Goal: Task Accomplishment & Management: Manage account settings

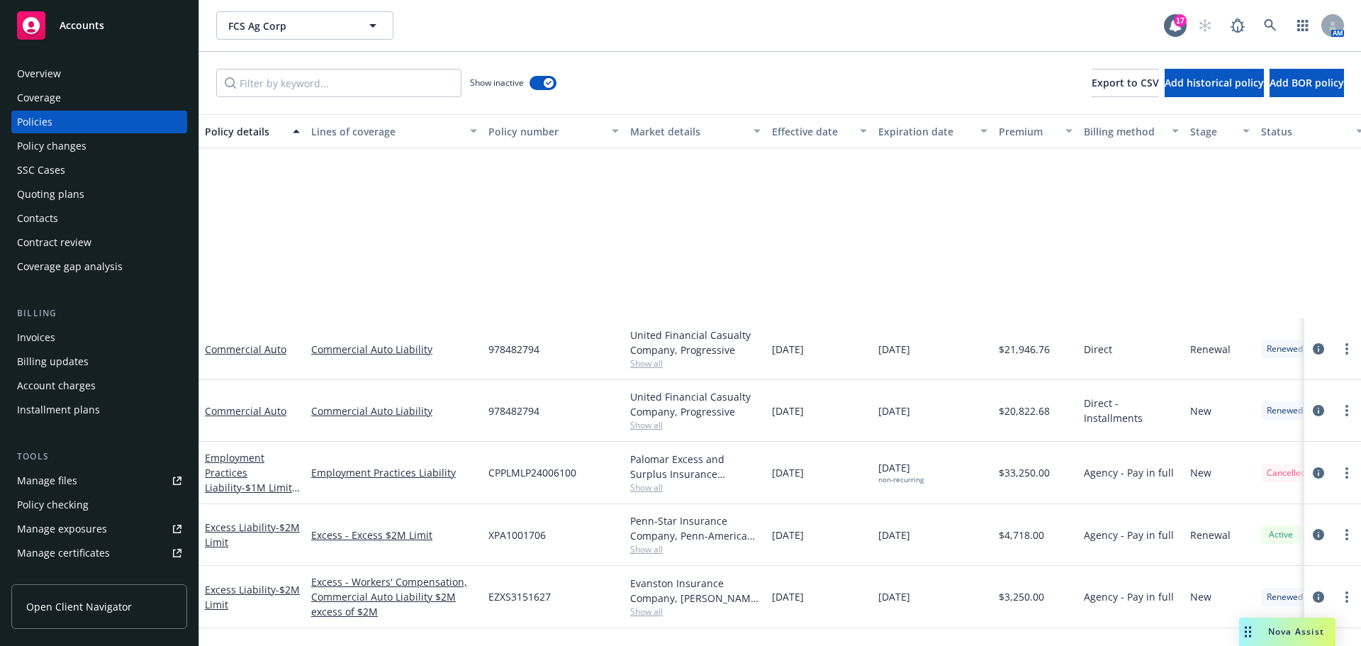
click at [1302, 636] on span "Nova Assist" at bounding box center [1296, 631] width 56 height 12
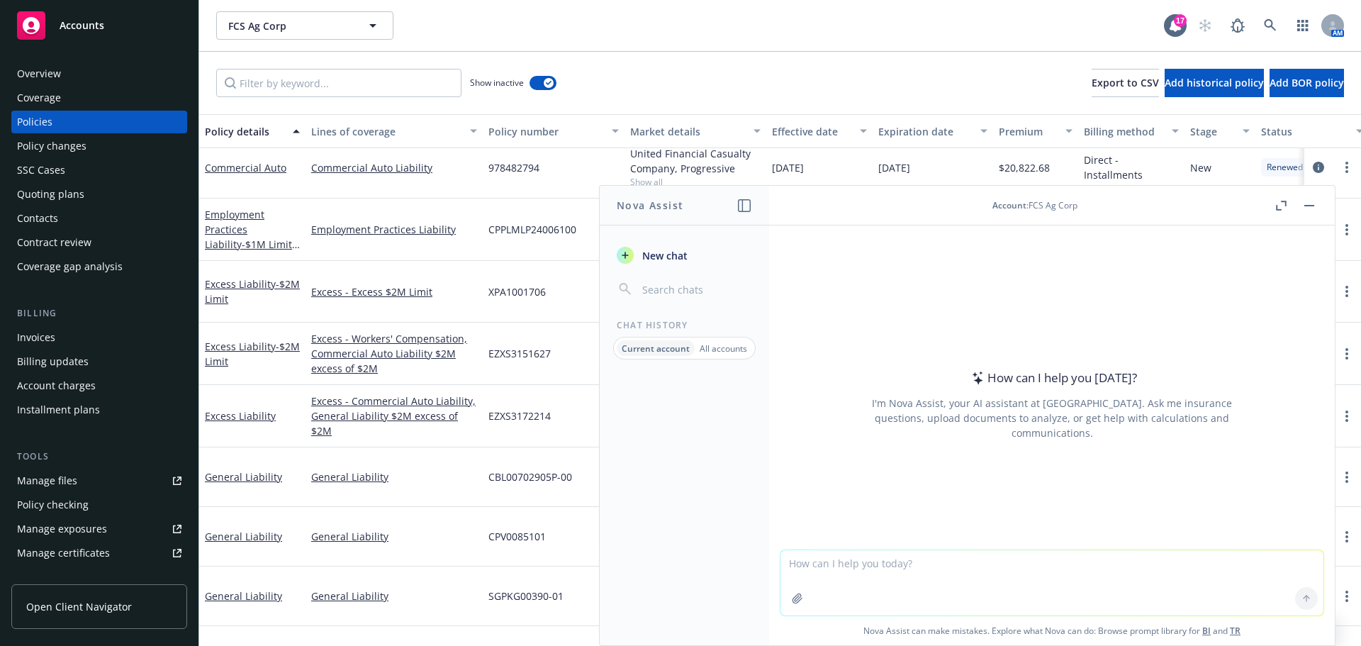
click at [852, 565] on textarea at bounding box center [1051, 582] width 543 height 65
type textarea "please reword this email to sound more compelling and put together"
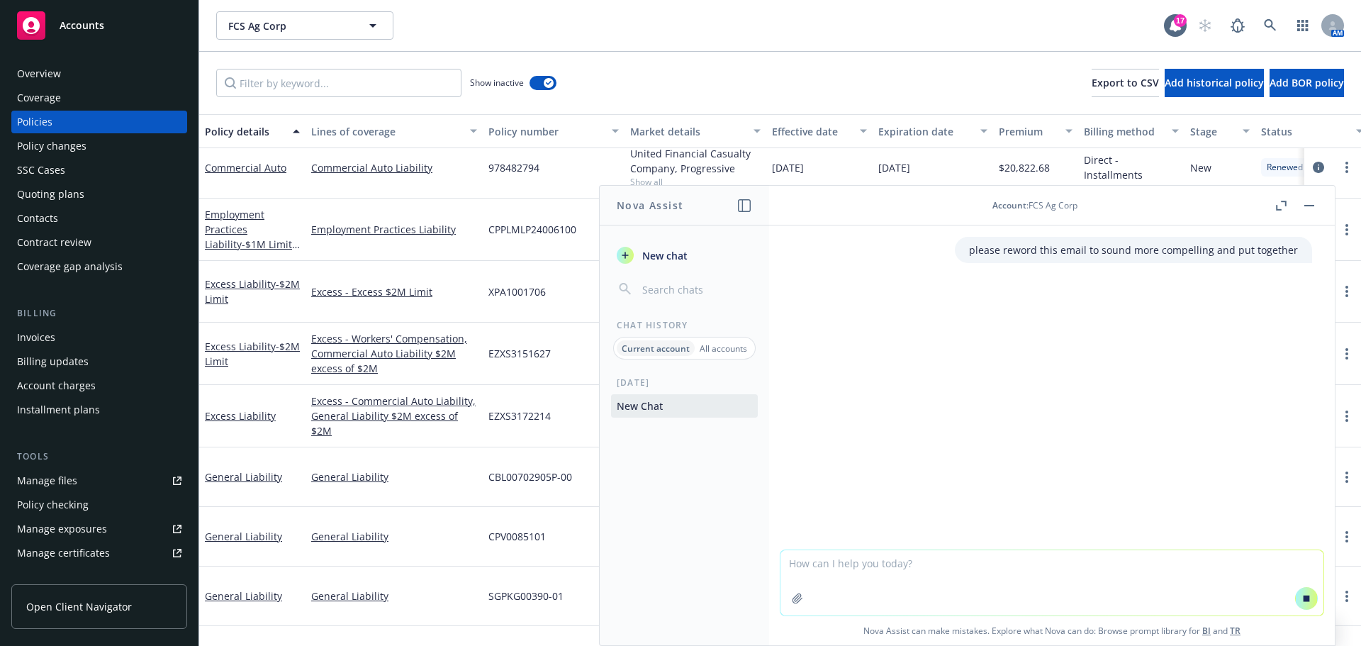
paste textarea "I hope you are doing well! I am sorry for the confusion around these loss runs …"
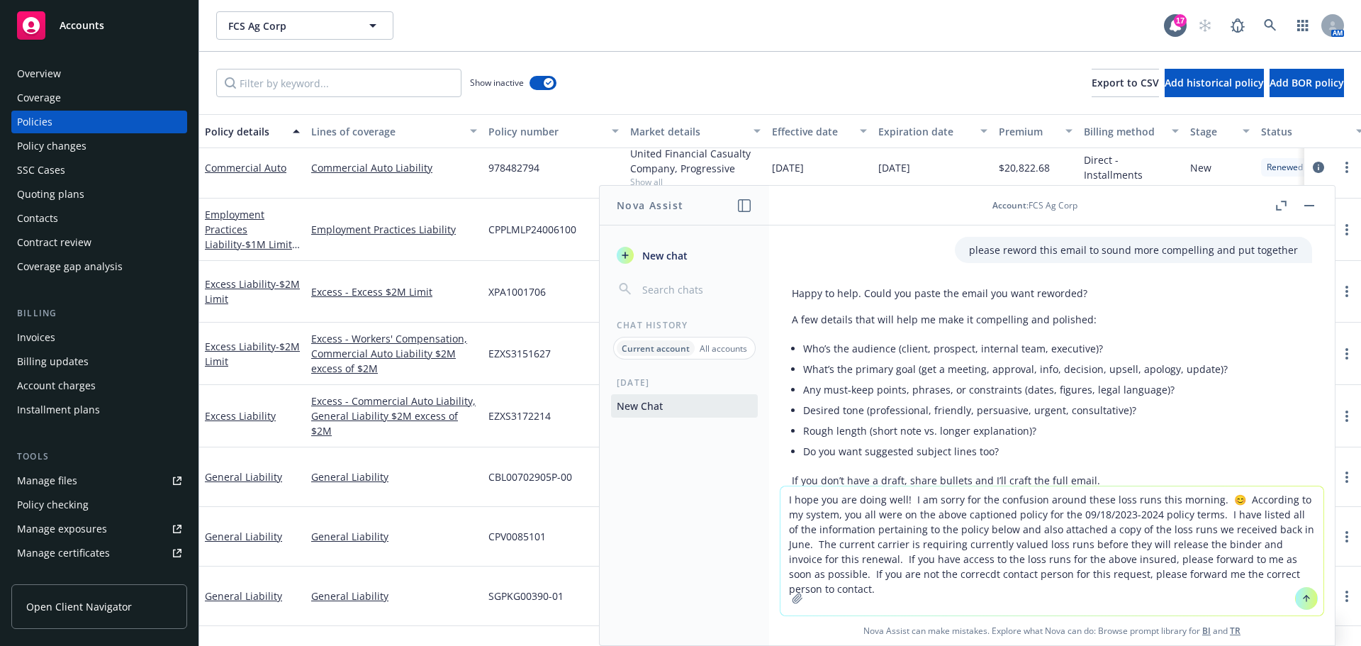
scroll to position [95, 0]
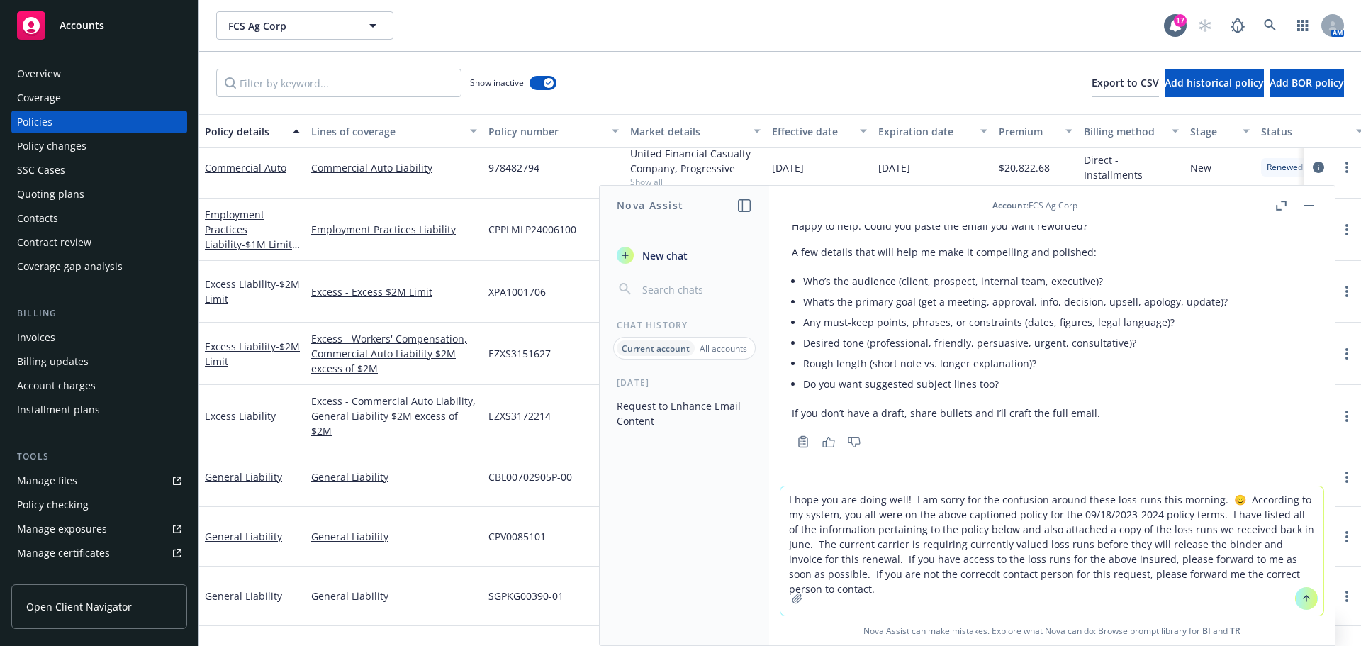
type textarea "I hope you are doing well! I am sorry for the confusion around these loss runs …"
click at [1301, 593] on icon at bounding box center [1306, 598] width 10 height 10
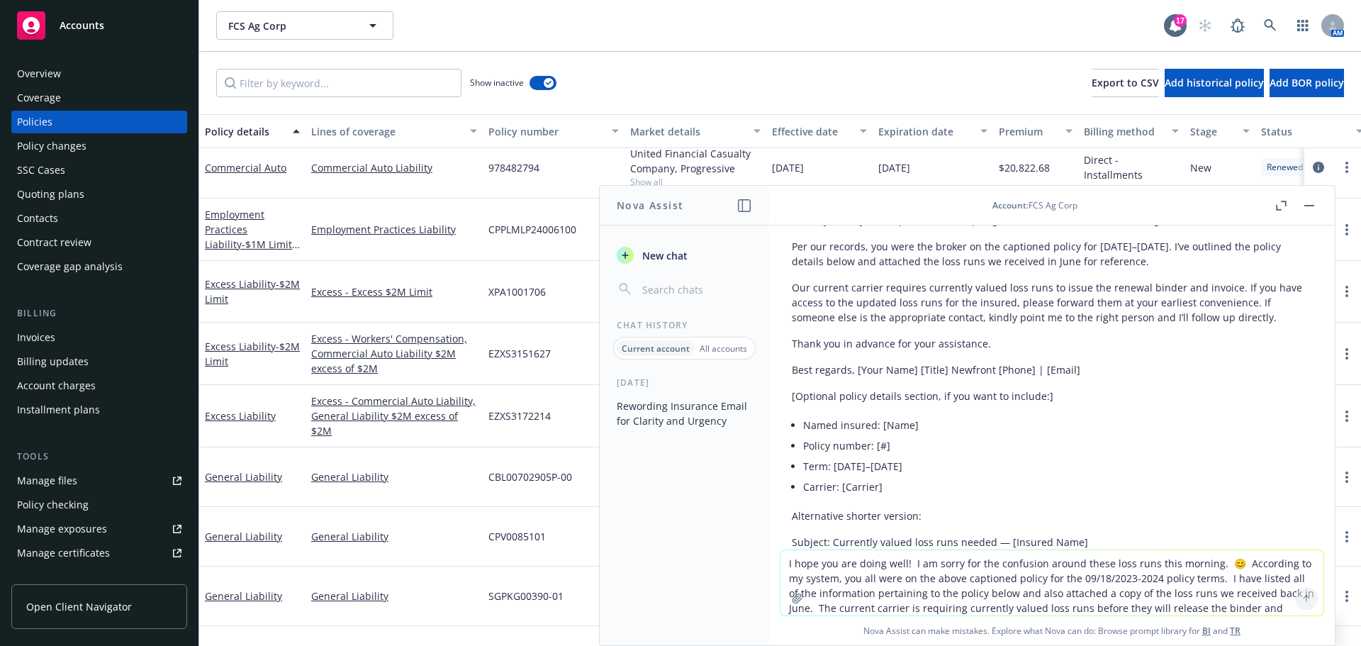
scroll to position [437, 0]
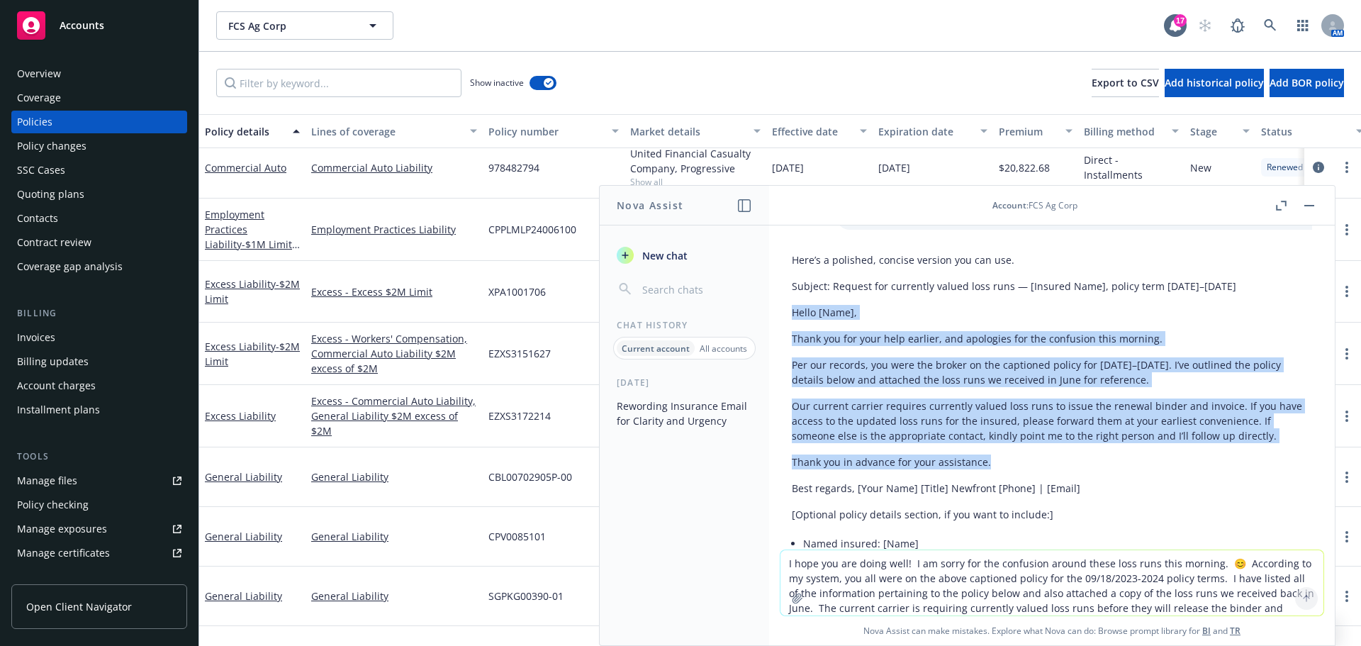
drag, startPoint x: 796, startPoint y: 347, endPoint x: 1014, endPoint y: 484, distance: 257.6
click at [1014, 484] on div "Here’s a polished, concise version you can use. Subject: Request for currently …" at bounding box center [1051, 536] width 543 height 579
copy div "Hello [Name], Thank you for your help earlier, and apologies for the confusion …"
click at [1301, 209] on button "button" at bounding box center [1309, 205] width 17 height 17
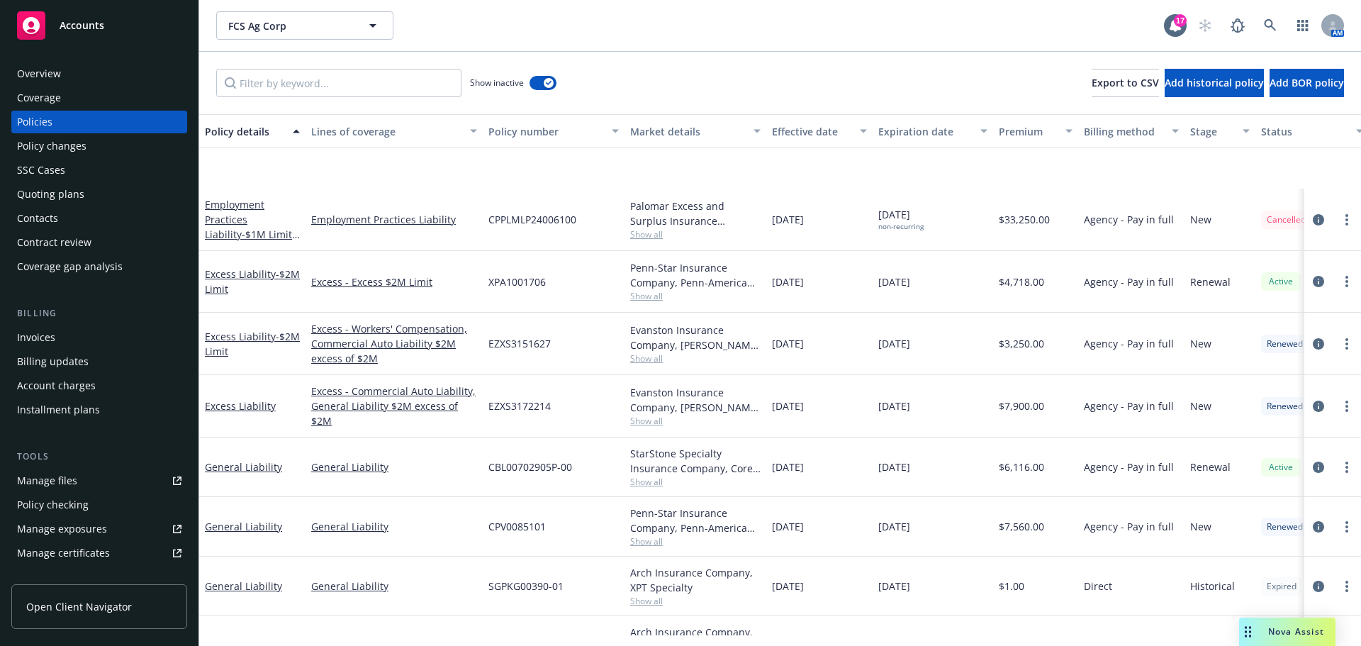
scroll to position [479, 0]
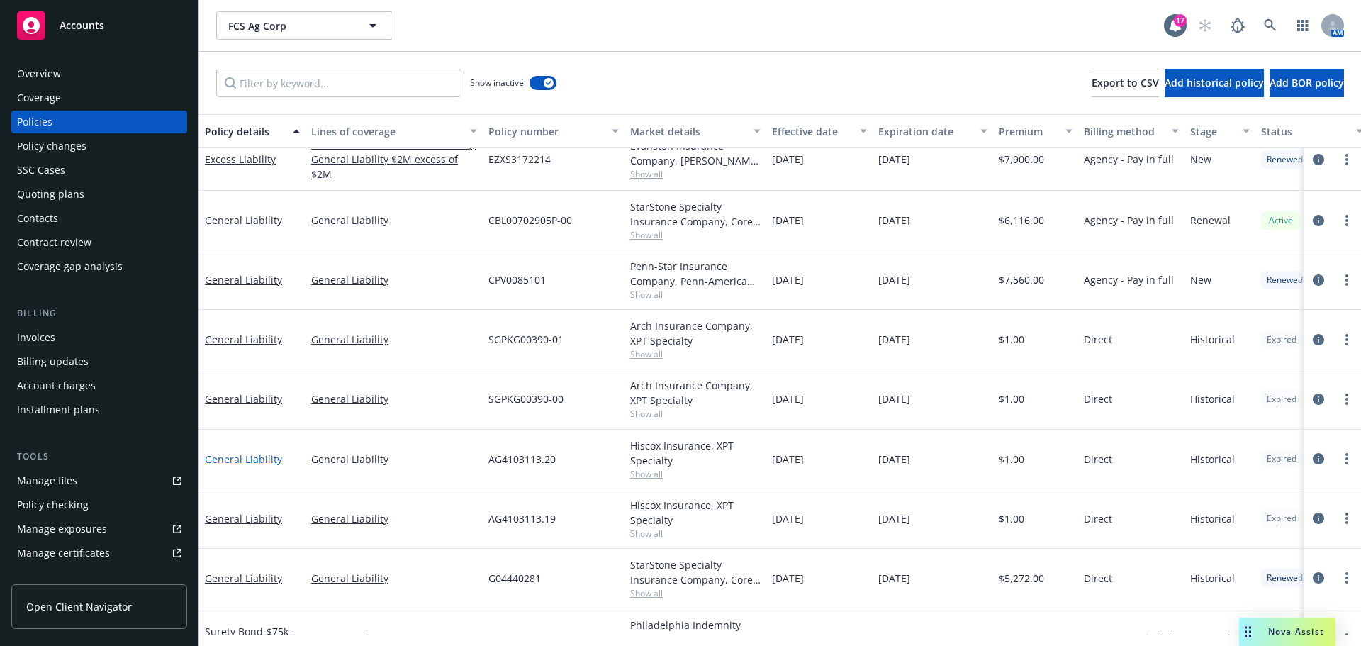
click at [229, 466] on link "General Liability" at bounding box center [243, 458] width 77 height 13
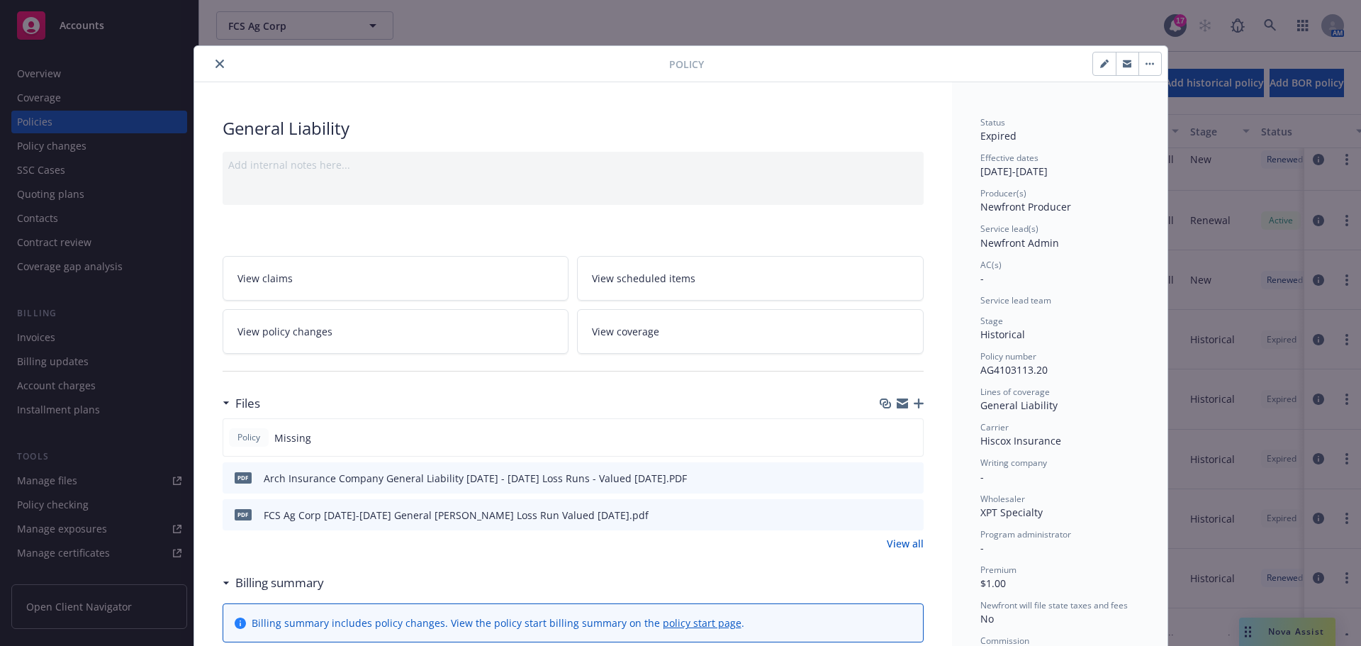
click at [907, 551] on link "View all" at bounding box center [905, 543] width 37 height 15
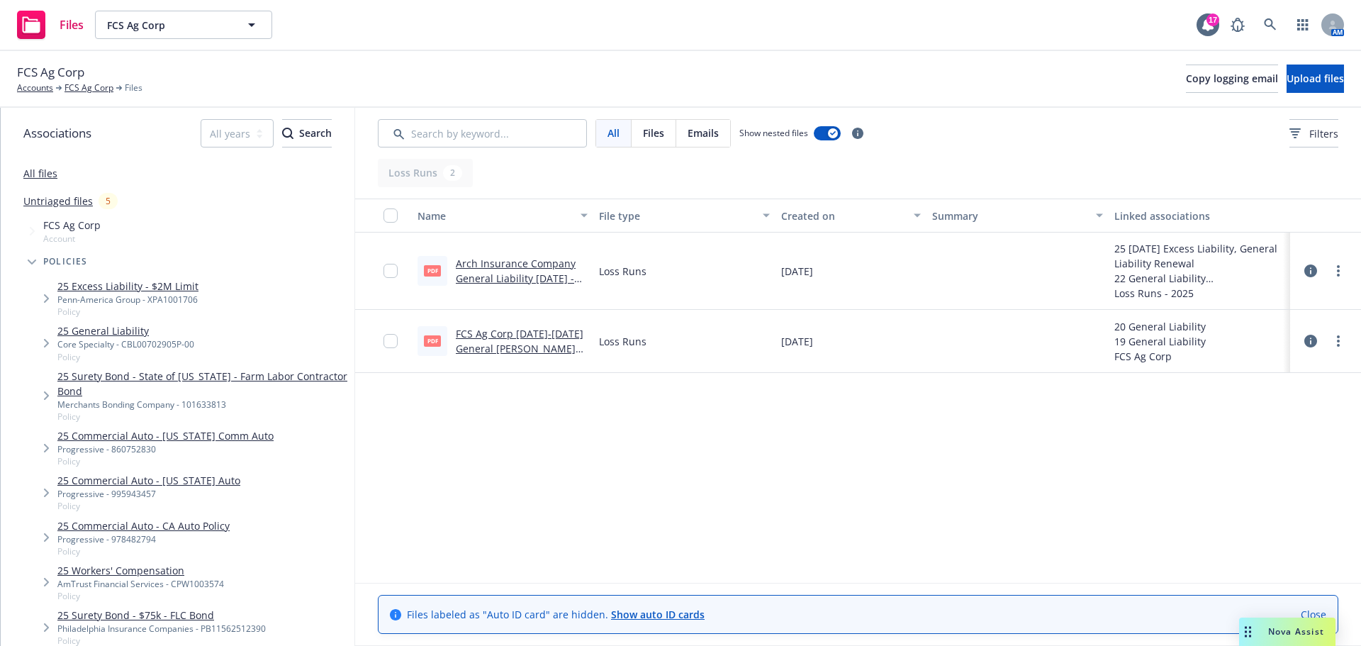
click at [503, 289] on link "Arch Insurance Company General Liability [DATE] - [DATE] Loss Runs - Valued [DA…" at bounding box center [518, 286] width 124 height 58
click at [1272, 628] on span "Nova Assist" at bounding box center [1296, 631] width 56 height 12
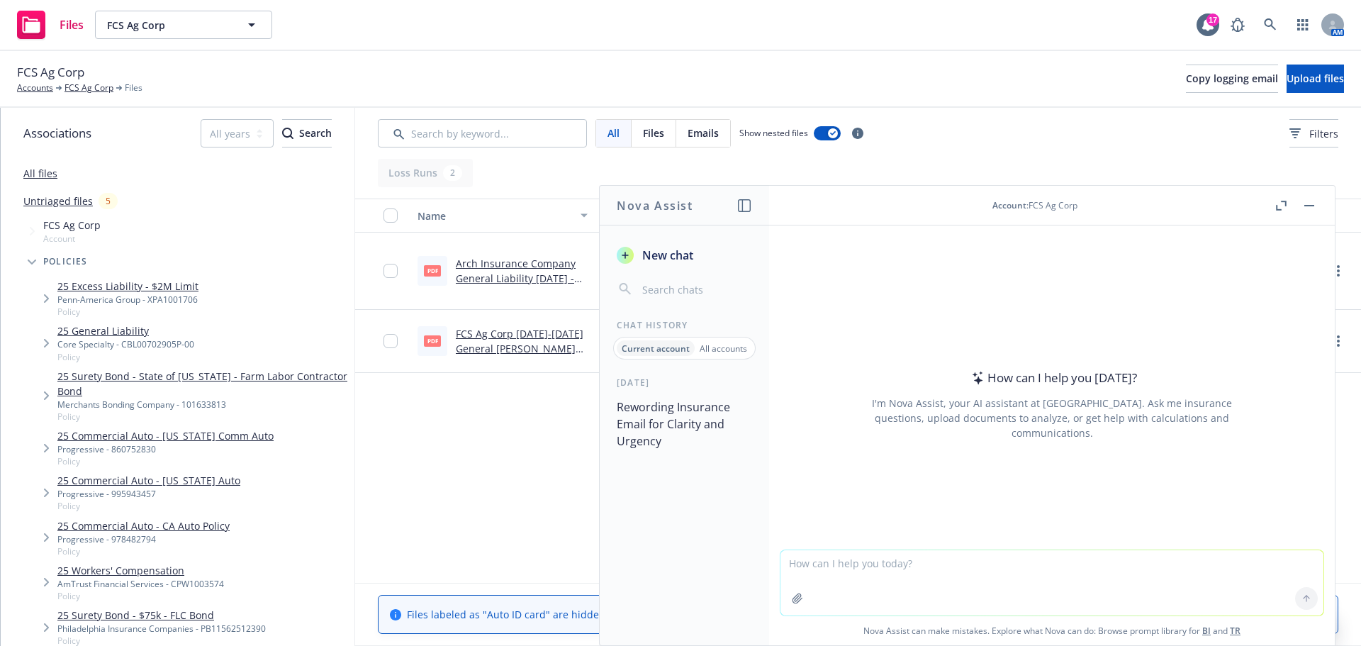
paste textarea "Per the attached, we received loss runs from you, for the above captioned polic…"
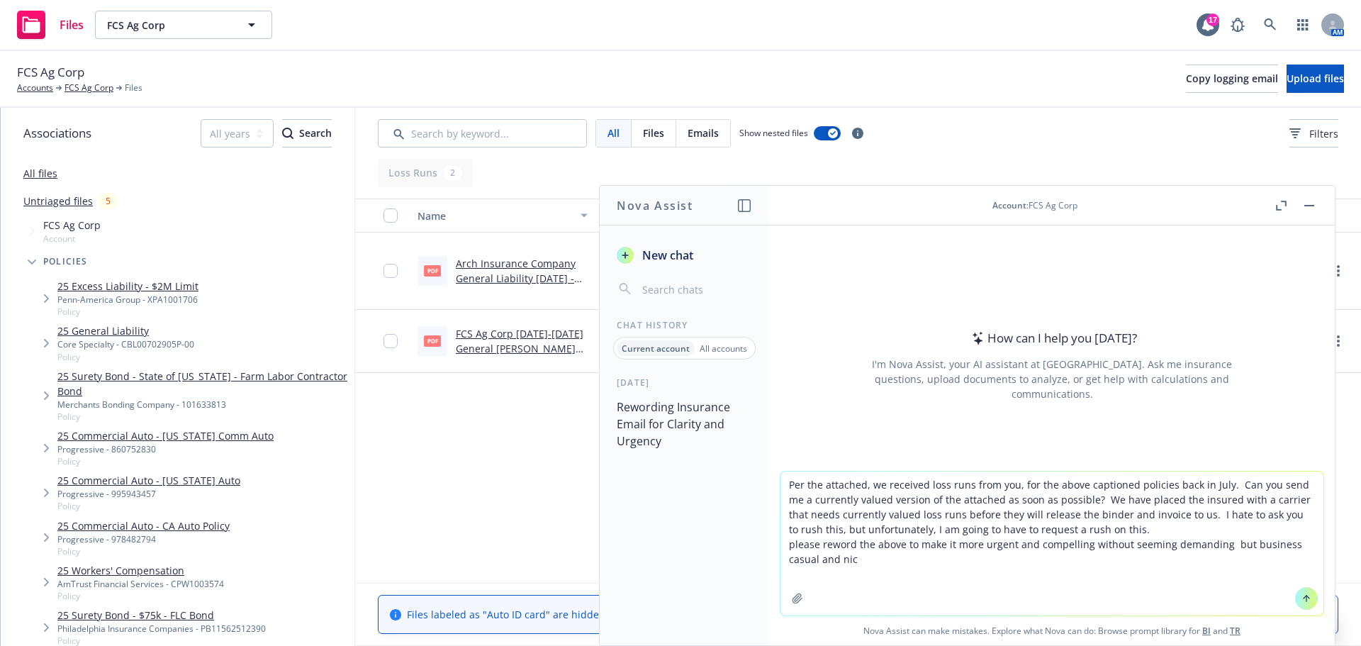
type textarea "Per the attached, we received loss runs from you, for the above captioned polic…"
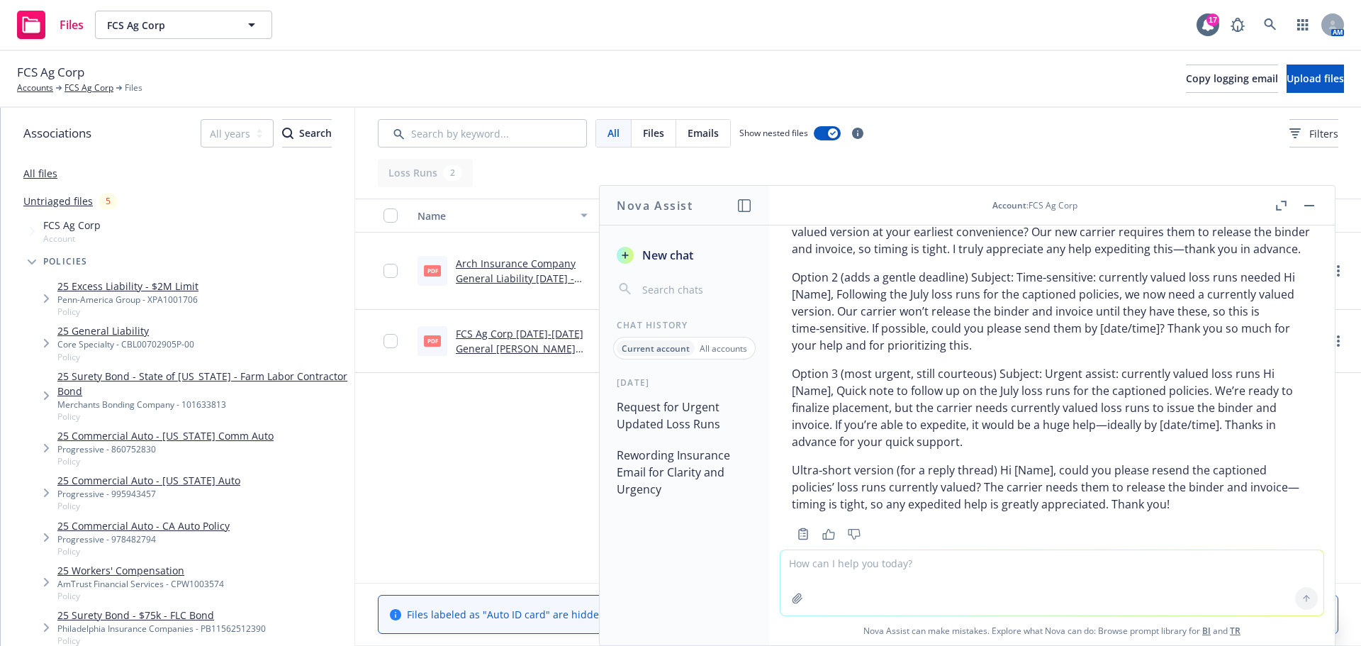
scroll to position [96, 0]
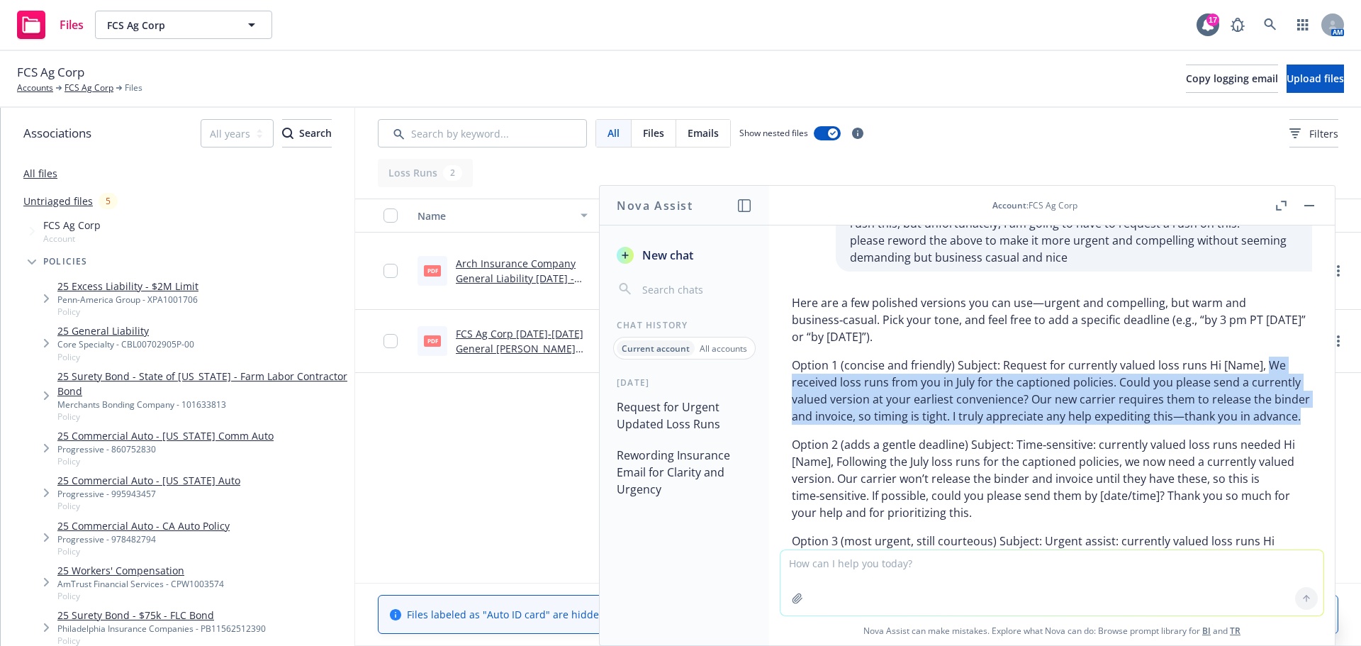
drag, startPoint x: 843, startPoint y: 437, endPoint x: 1069, endPoint y: 475, distance: 229.3
click at [1146, 425] on p "Option 1 (concise and friendly) Subject: Request for currently valued loss runs…" at bounding box center [1052, 391] width 520 height 68
copy p "We received loss runs from you in July for the captioned policies. Could you pl…"
click at [1301, 202] on button "button" at bounding box center [1309, 205] width 17 height 17
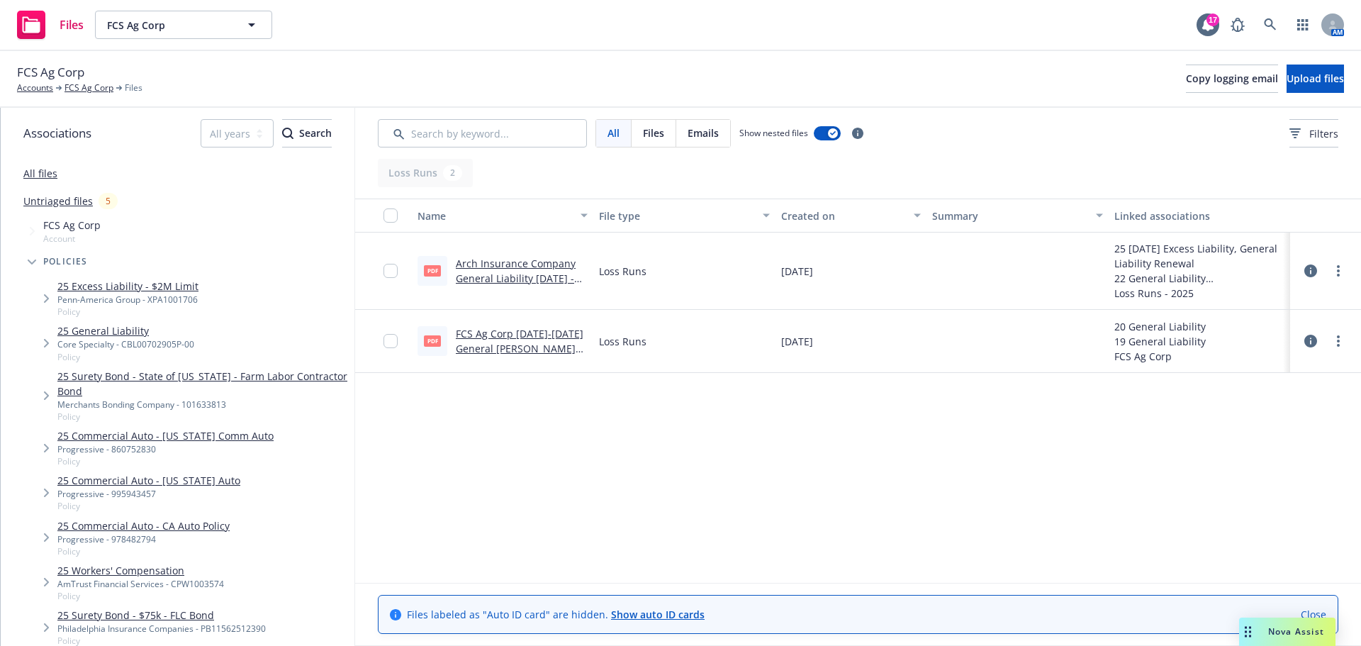
click at [72, 208] on link "Untriaged files" at bounding box center [57, 201] width 69 height 15
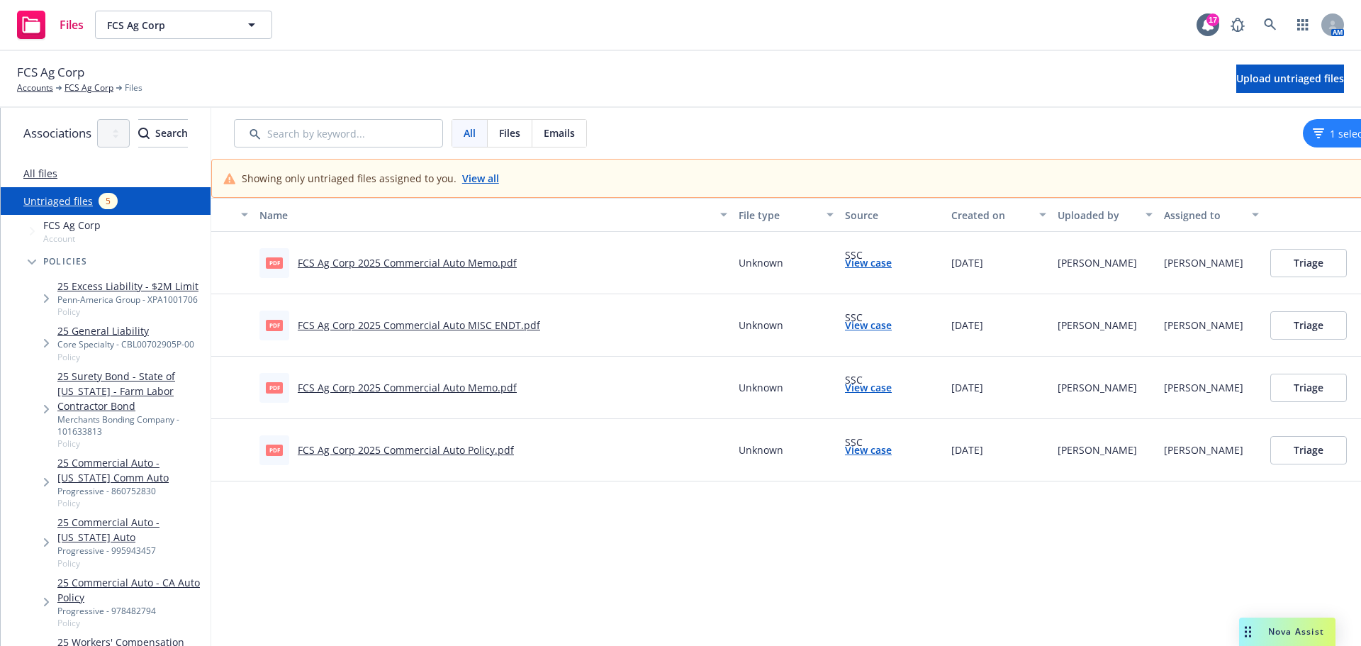
click at [422, 269] on link "FCS Ag Corp 2025 Commercial Auto Memo.pdf" at bounding box center [407, 262] width 219 height 13
click at [473, 332] on link "FCS Ag Corp 2025 Commercial Auto MISC ENDT.pdf" at bounding box center [419, 324] width 242 height 13
click at [418, 456] on link "FCS Ag Corp 2025 Commercial Auto Policy.pdf" at bounding box center [406, 449] width 216 height 13
click at [1347, 464] on button "Triage" at bounding box center [1308, 450] width 77 height 28
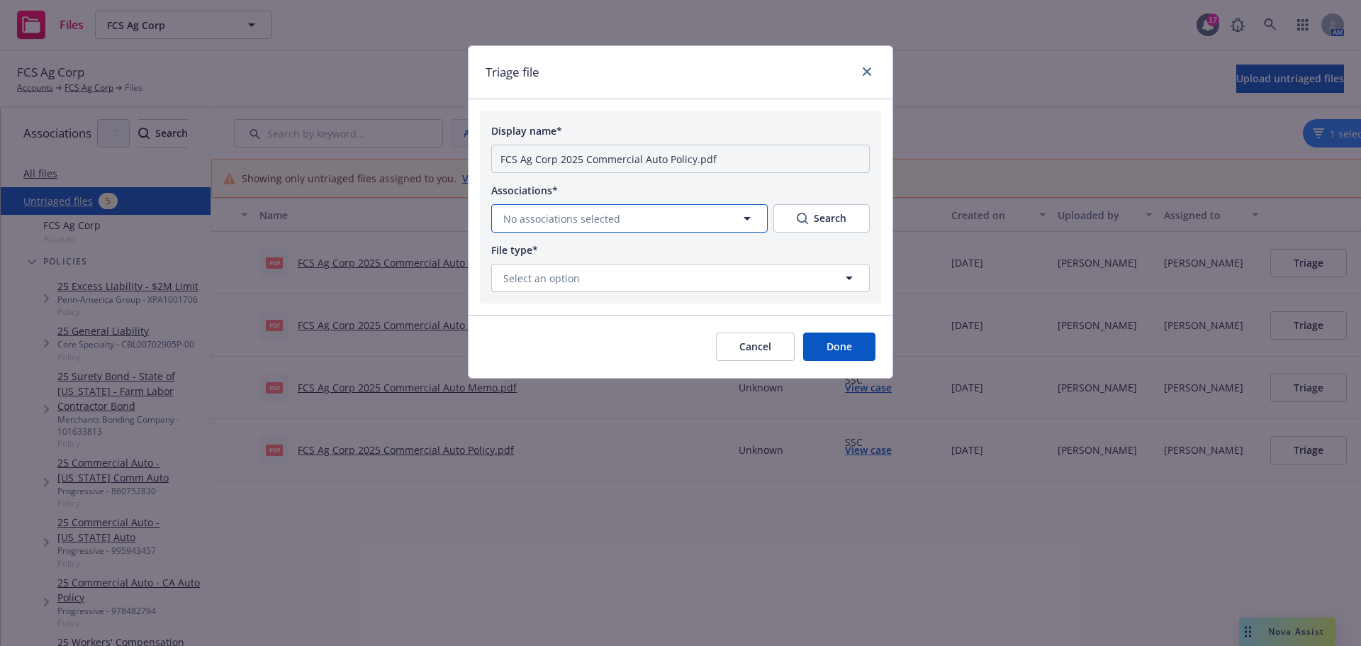
click at [677, 232] on button "No associations selected" at bounding box center [629, 218] width 276 height 28
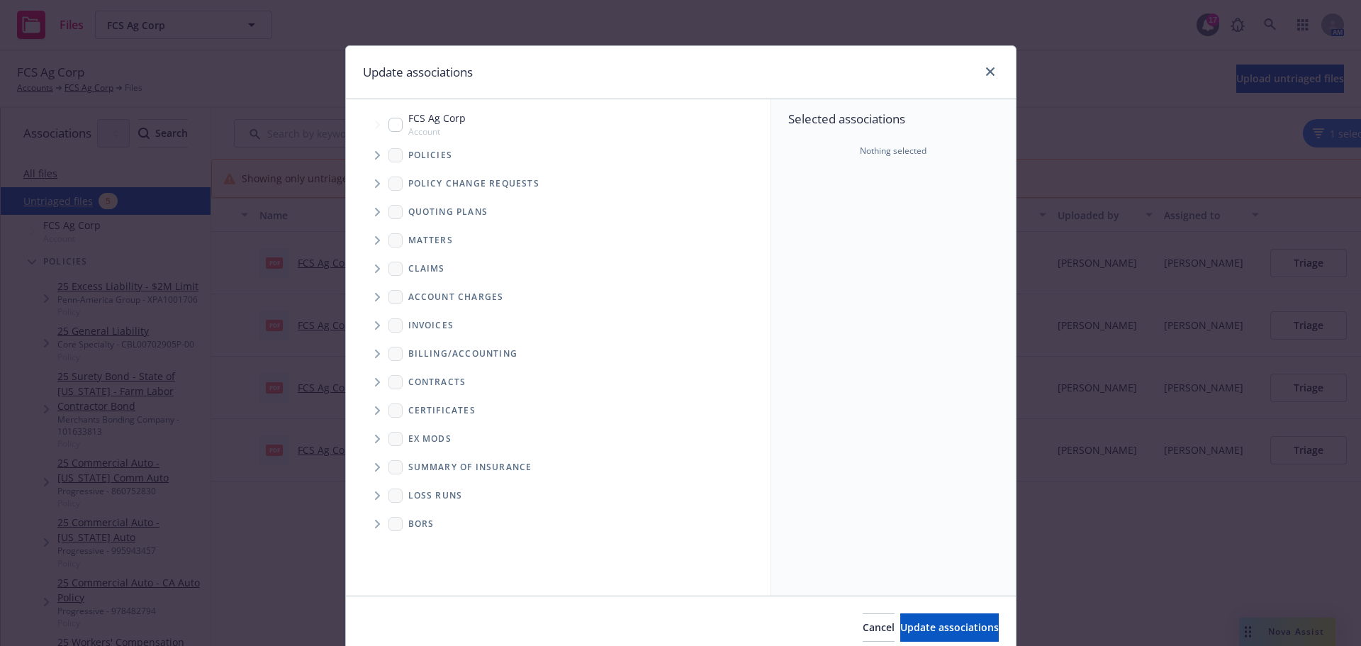
click at [375, 159] on icon "Tree Example" at bounding box center [378, 155] width 6 height 9
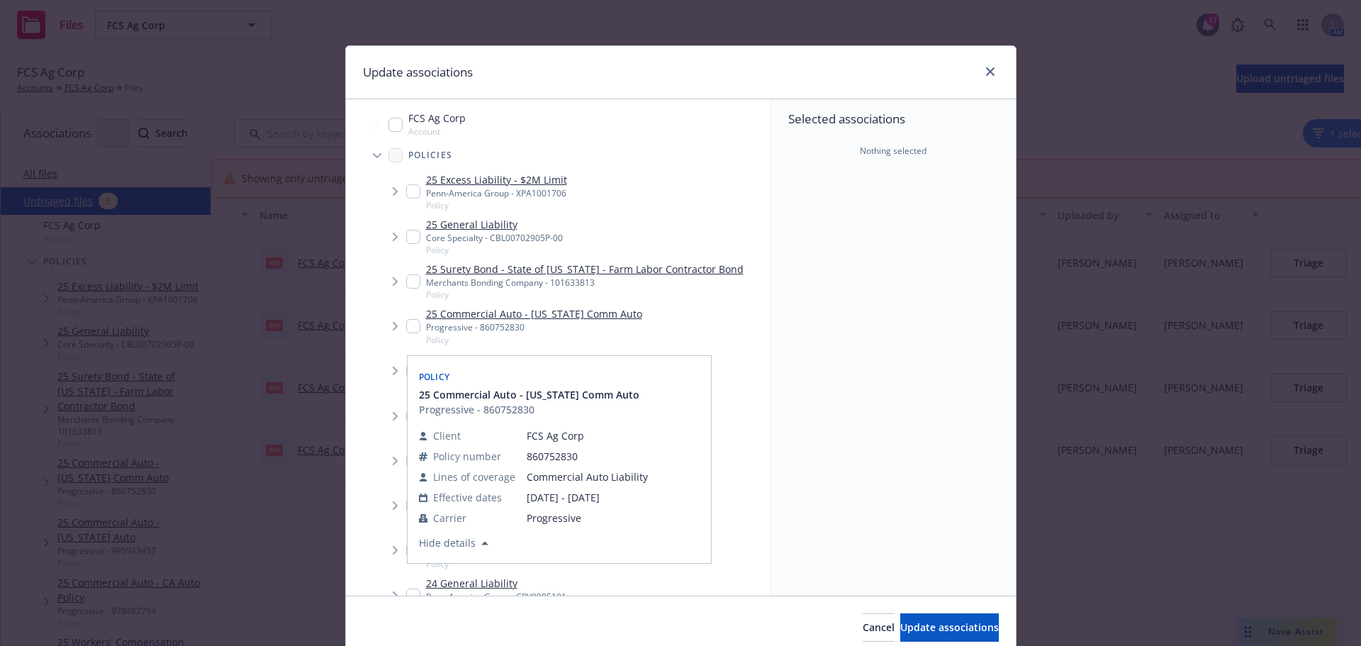
click at [413, 333] on input "Tree Example" at bounding box center [413, 326] width 14 height 14
checkbox input "true"
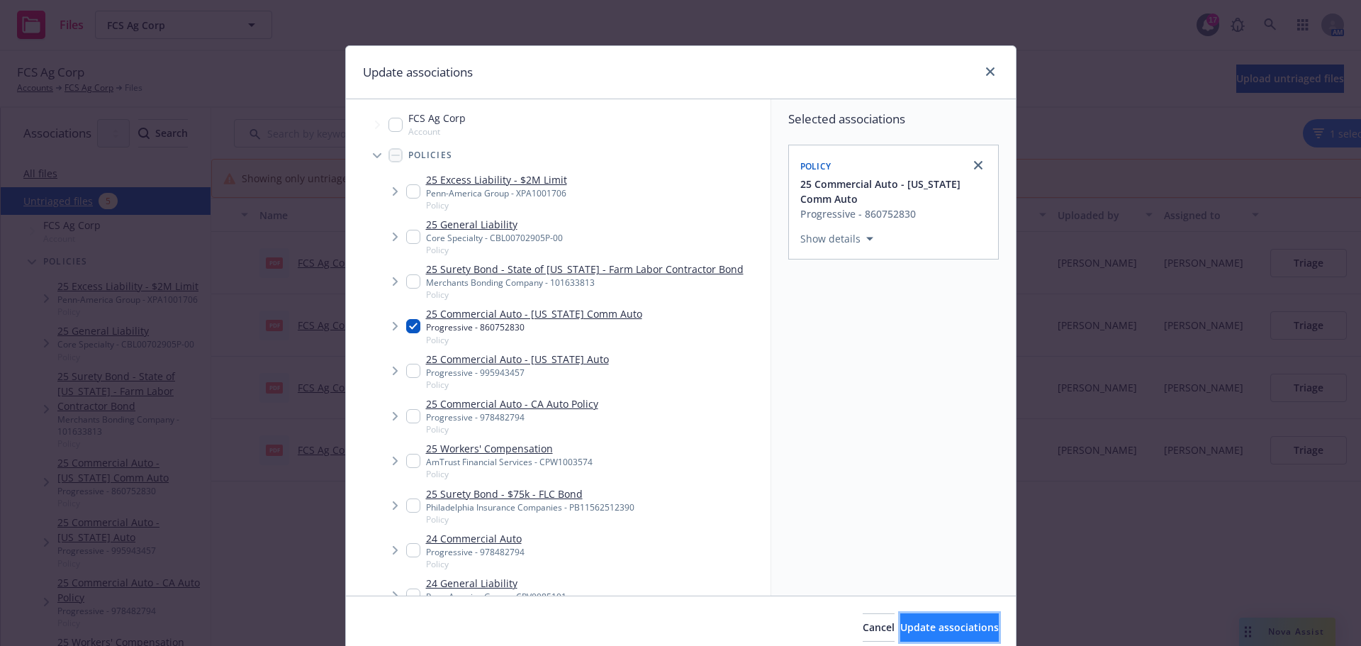
click at [949, 626] on button "Update associations" at bounding box center [949, 627] width 99 height 28
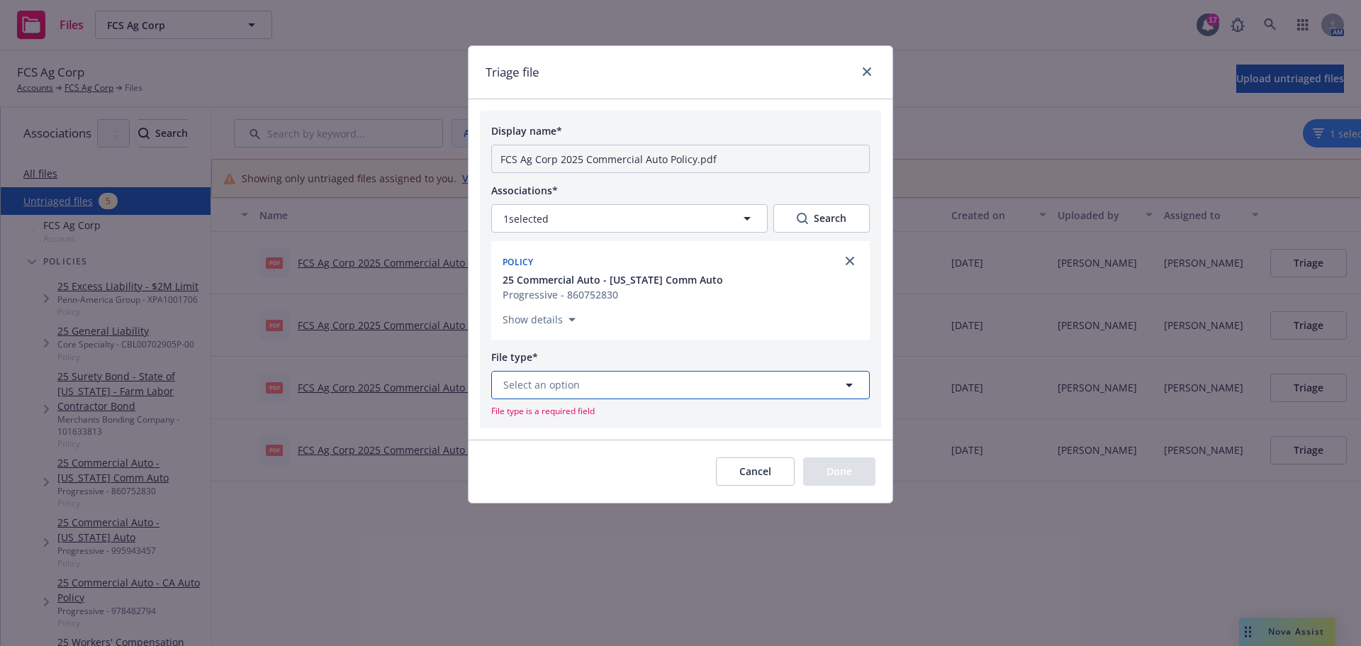
click at [608, 399] on button "Select an option" at bounding box center [680, 385] width 378 height 28
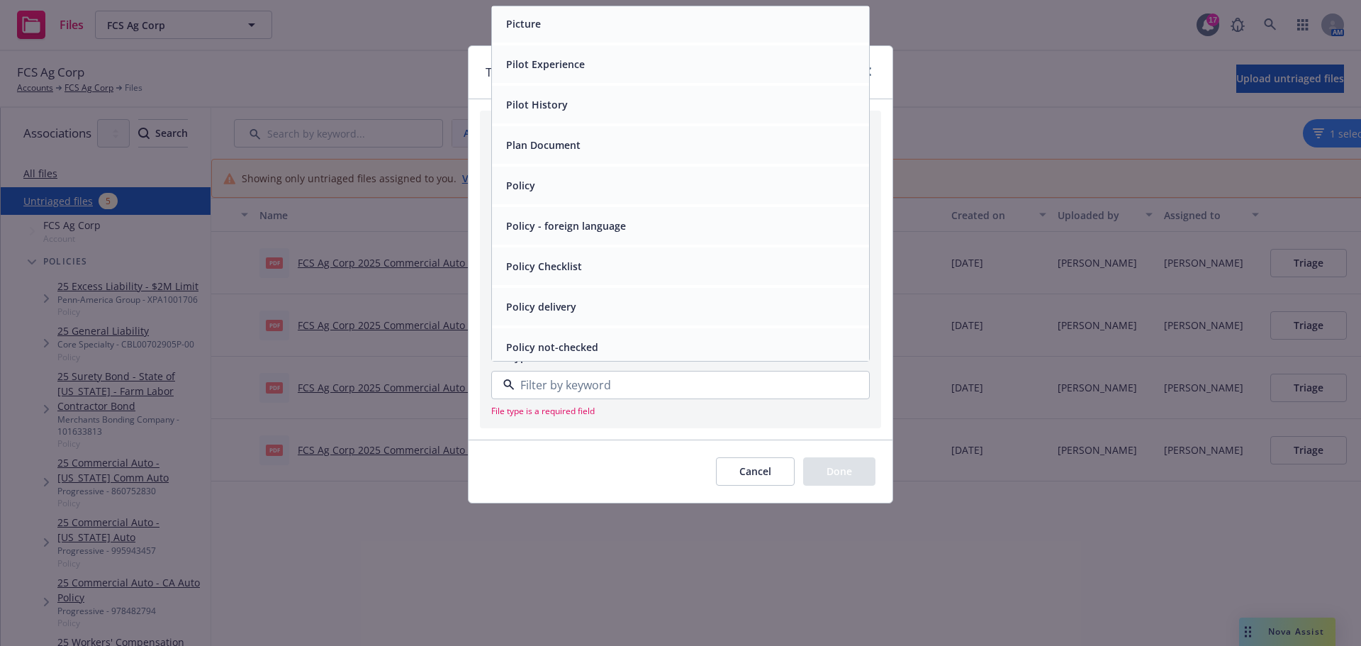
scroll to position [4962, 0]
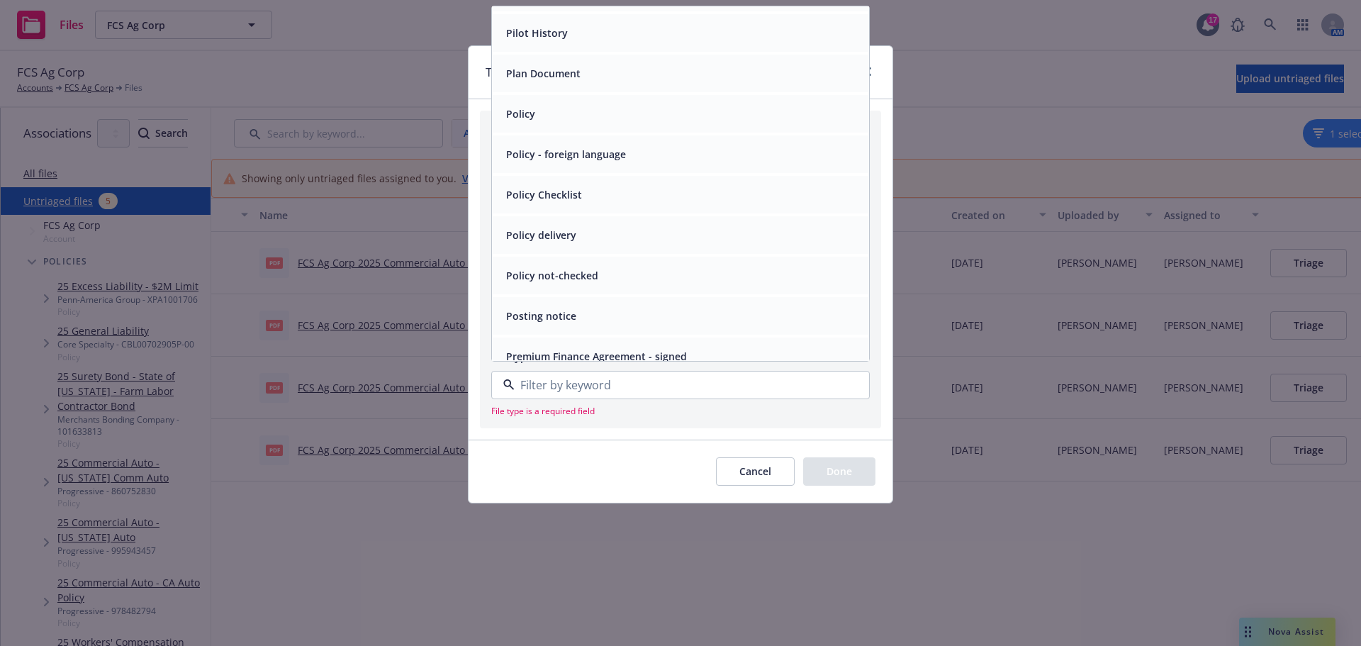
click at [563, 124] on div "Policy" at bounding box center [680, 113] width 360 height 21
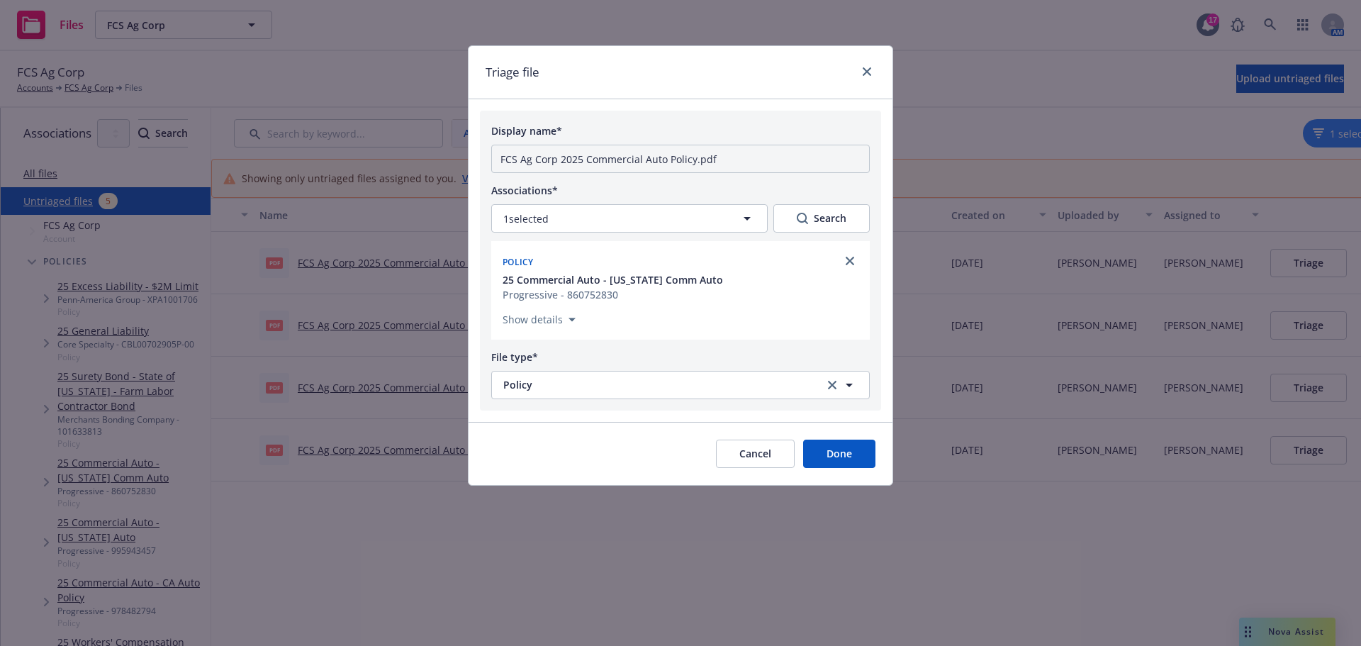
click at [842, 468] on button "Done" at bounding box center [839, 453] width 72 height 28
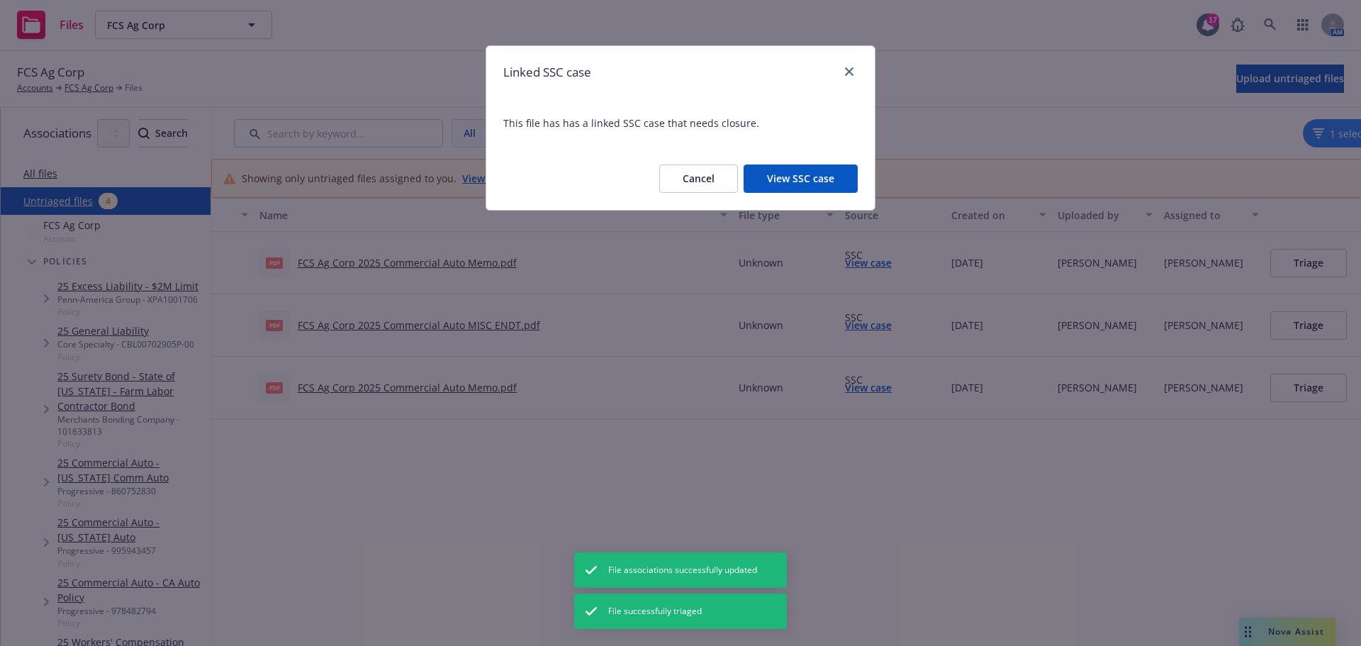
click at [800, 179] on button "View SSC case" at bounding box center [801, 178] width 114 height 28
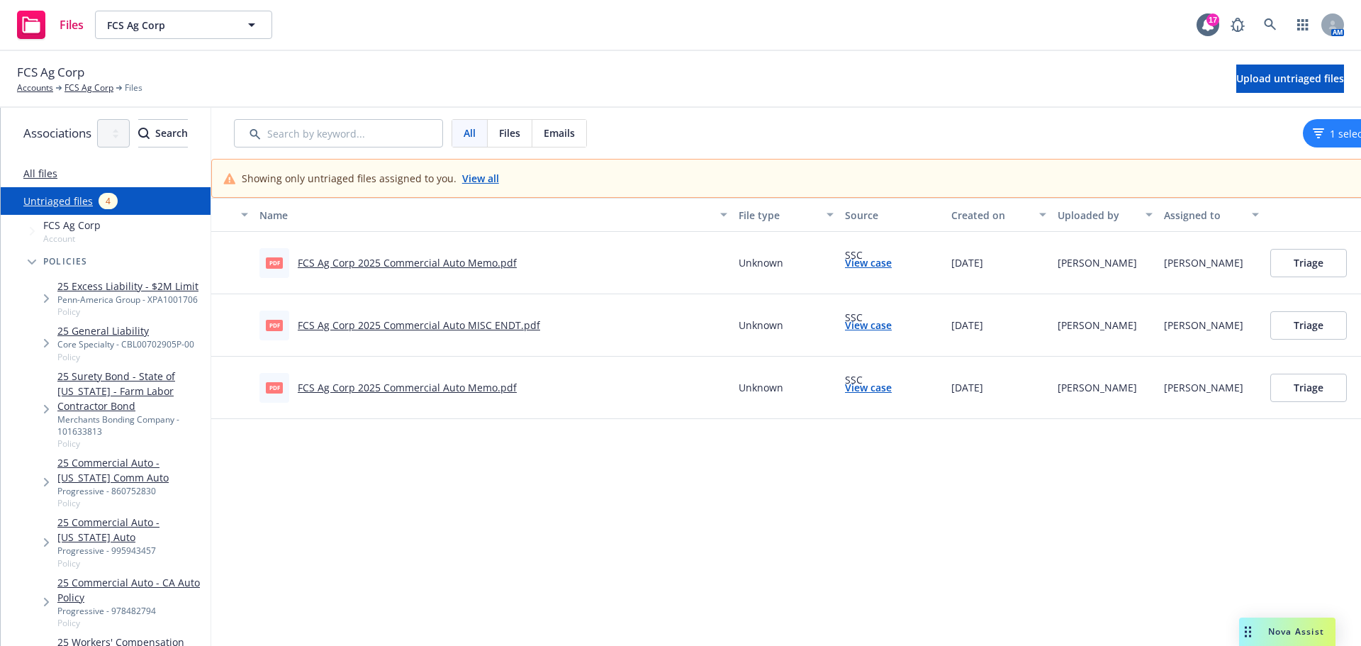
click at [499, 186] on link "View all" at bounding box center [480, 178] width 37 height 15
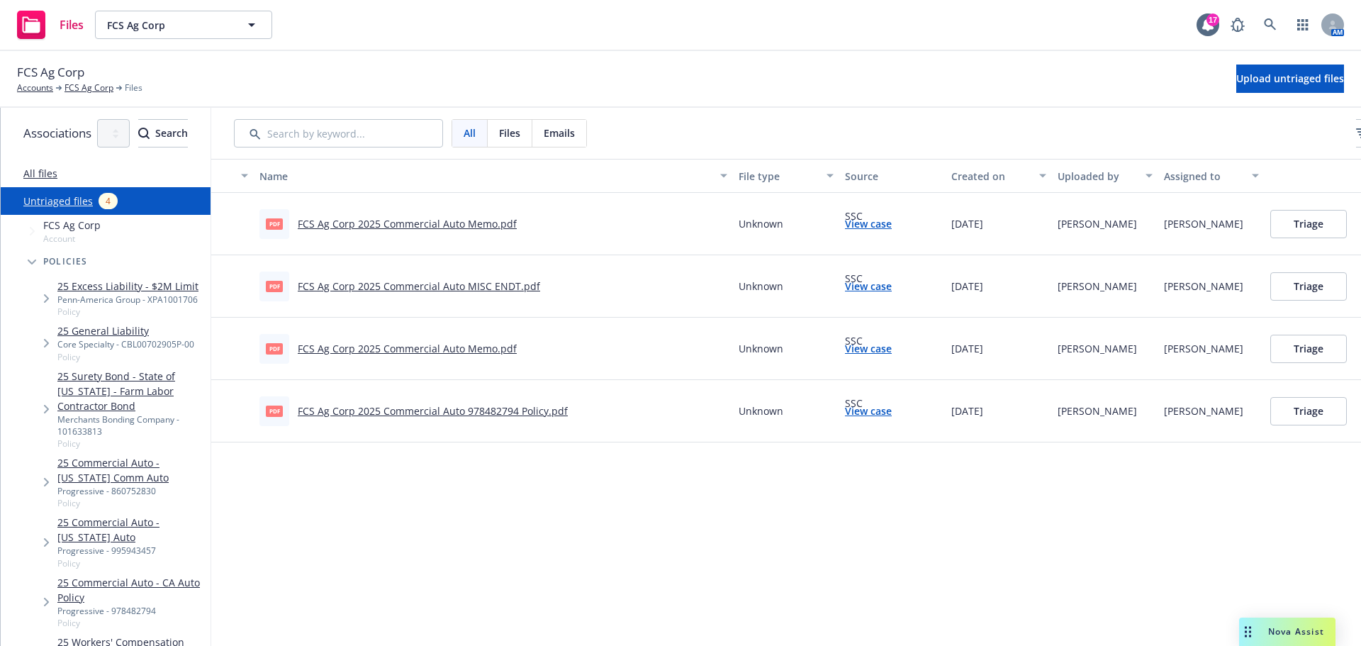
click at [1347, 425] on button "Triage" at bounding box center [1308, 411] width 77 height 28
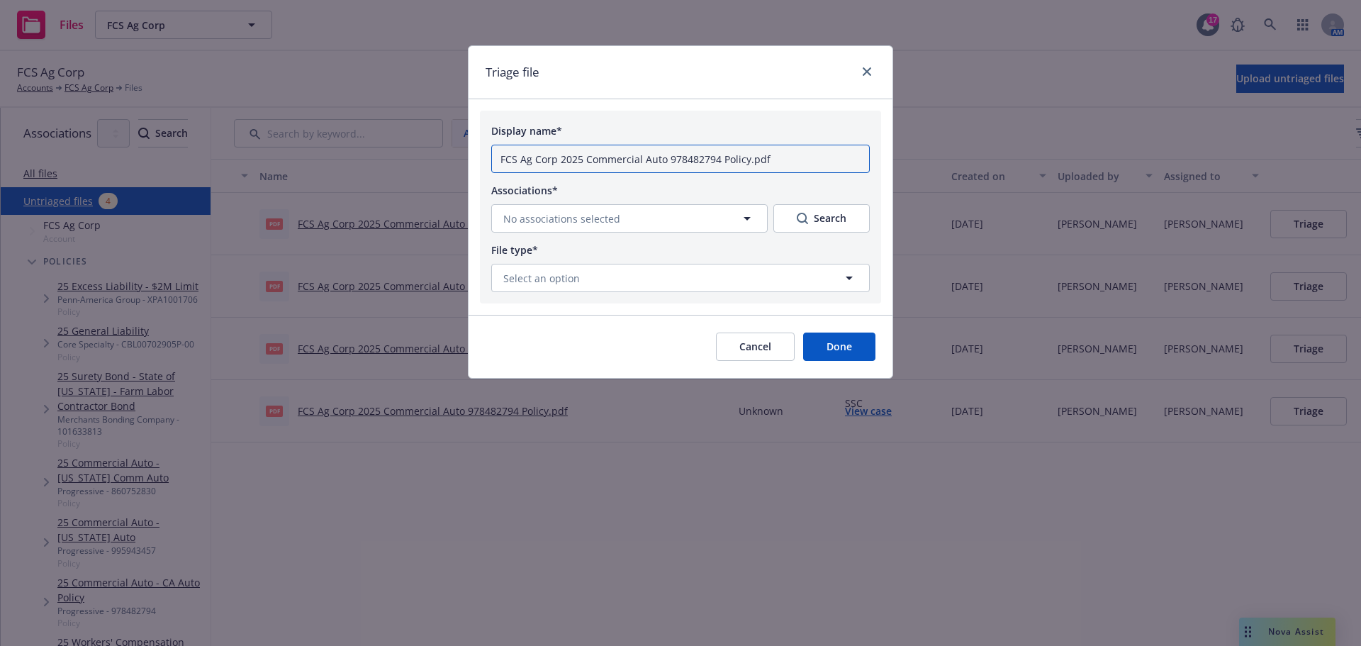
drag, startPoint x: 774, startPoint y: 172, endPoint x: 454, endPoint y: 115, distance: 324.7
click at [454, 115] on div "Triage file Display name* FCS Ag Corp 2025 Commercial Auto 978482794 Policy.pdf…" at bounding box center [680, 323] width 1361 height 646
drag, startPoint x: 560, startPoint y: 217, endPoint x: 551, endPoint y: 223, distance: 10.2
click at [559, 216] on div "Associations* No associations selected Search" at bounding box center [680, 206] width 378 height 51
click at [550, 224] on button "No associations selected" at bounding box center [629, 218] width 276 height 28
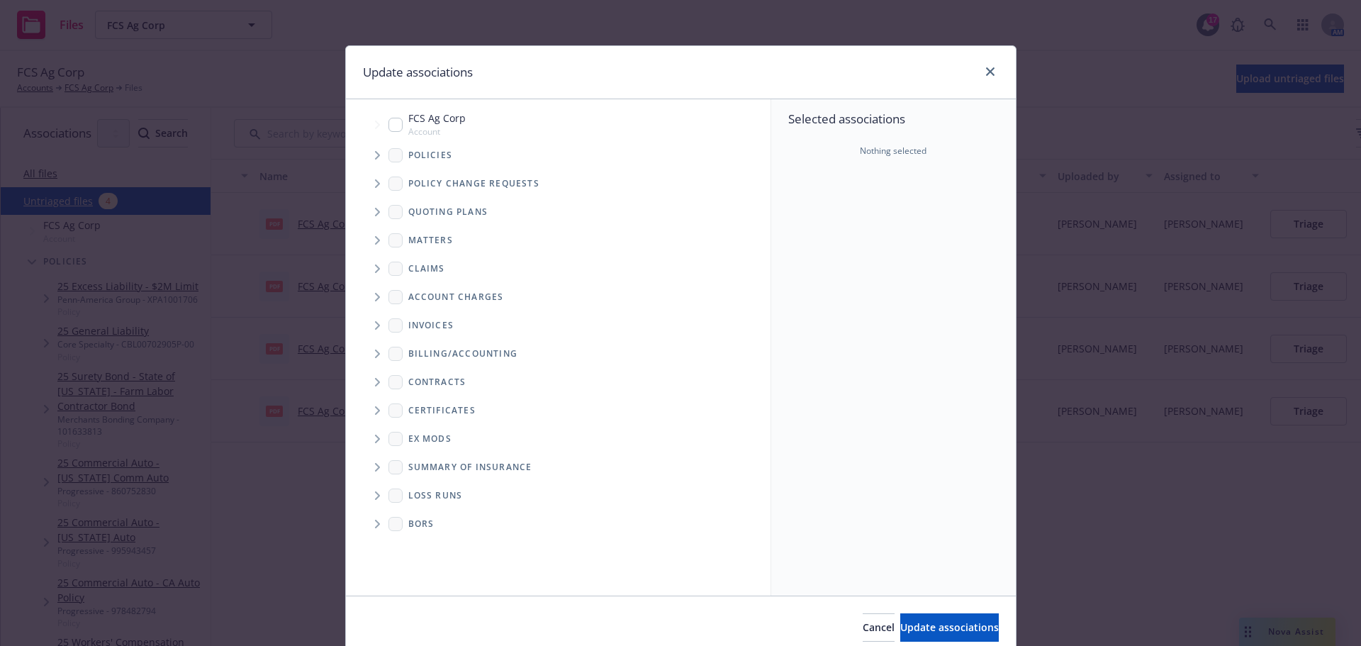
click at [375, 159] on icon "Tree Example" at bounding box center [378, 155] width 6 height 9
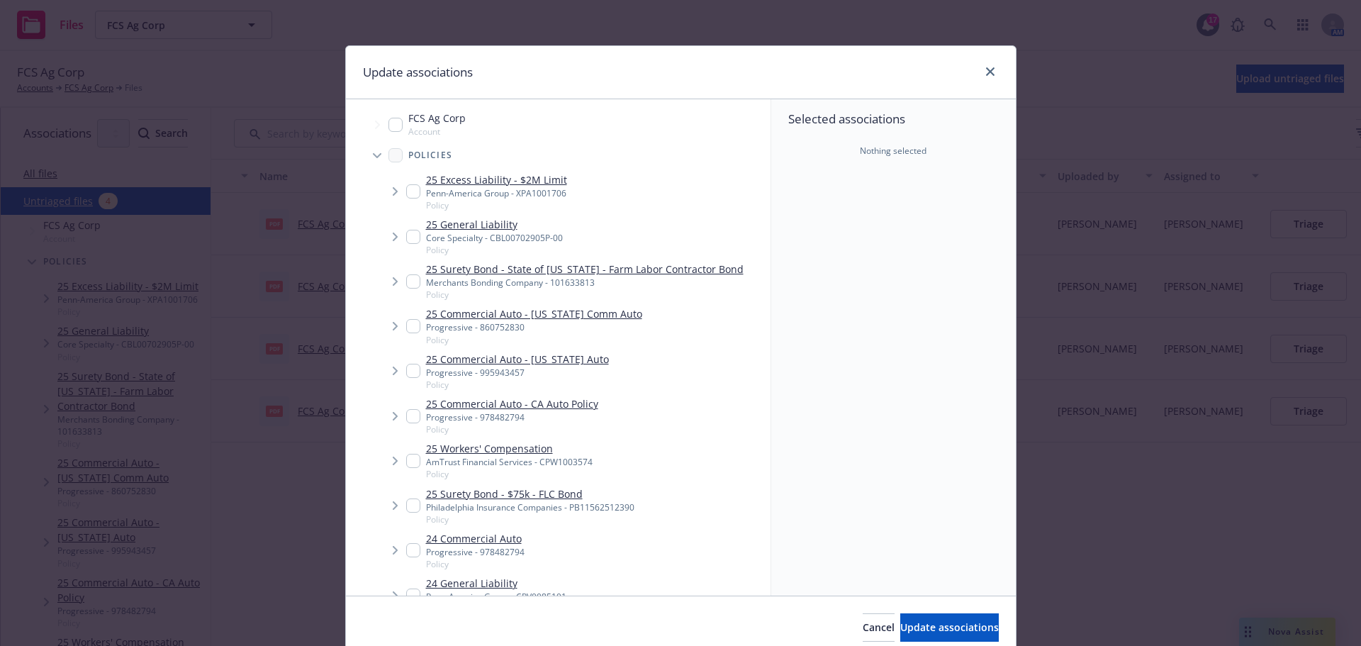
click at [408, 332] on input "Tree Example" at bounding box center [413, 326] width 14 height 14
checkbox input "true"
click at [950, 632] on span "Update associations" at bounding box center [949, 626] width 99 height 13
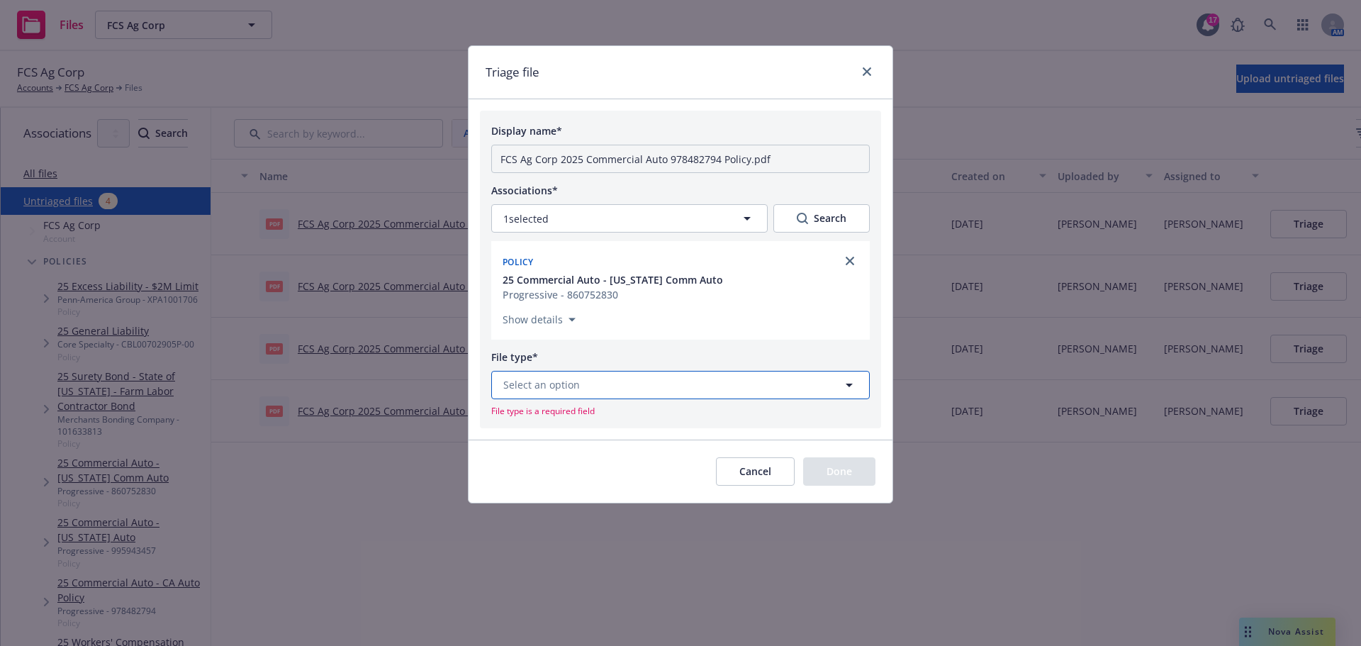
click at [832, 399] on button "Select an option" at bounding box center [680, 385] width 378 height 28
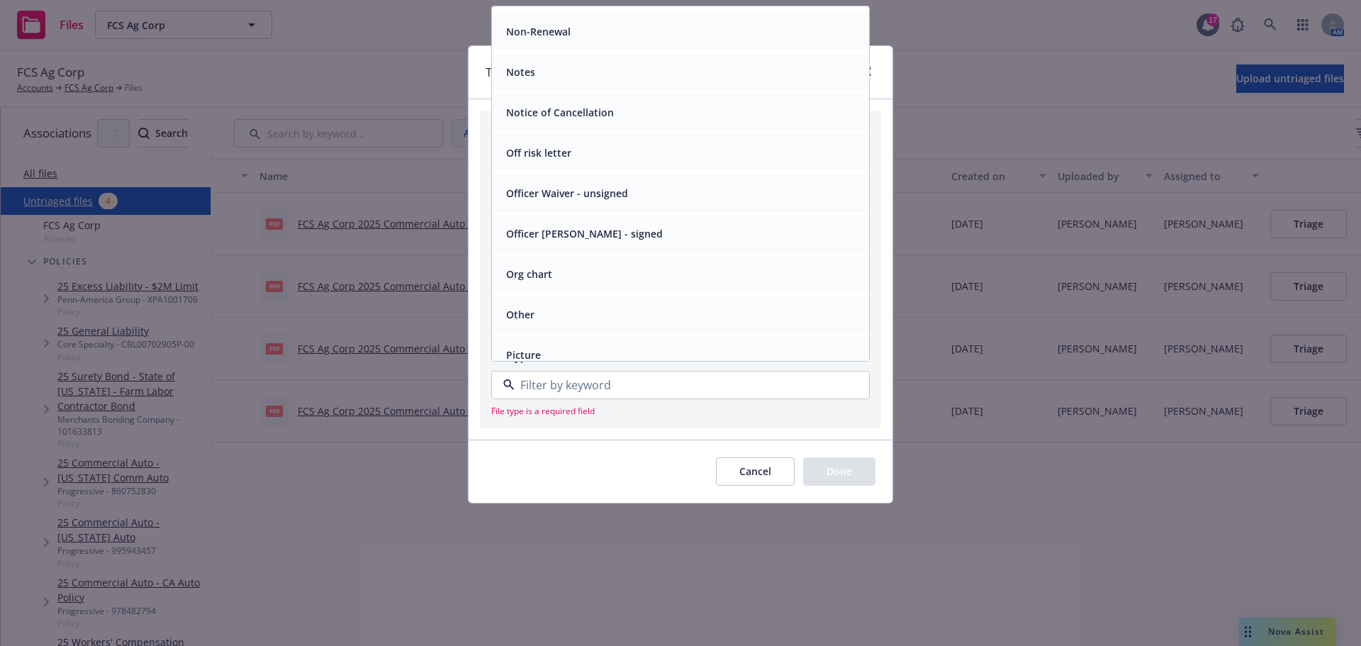
scroll to position [4795, 0]
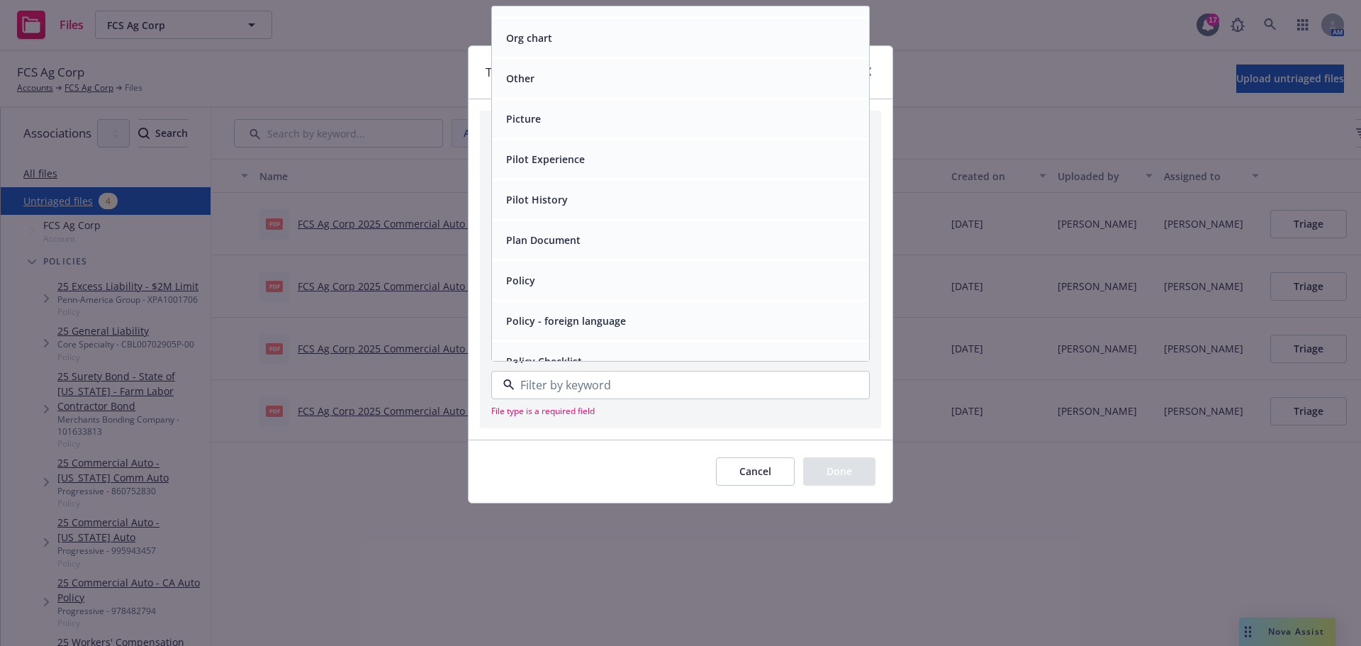
click at [692, 291] on div "Policy" at bounding box center [680, 280] width 360 height 21
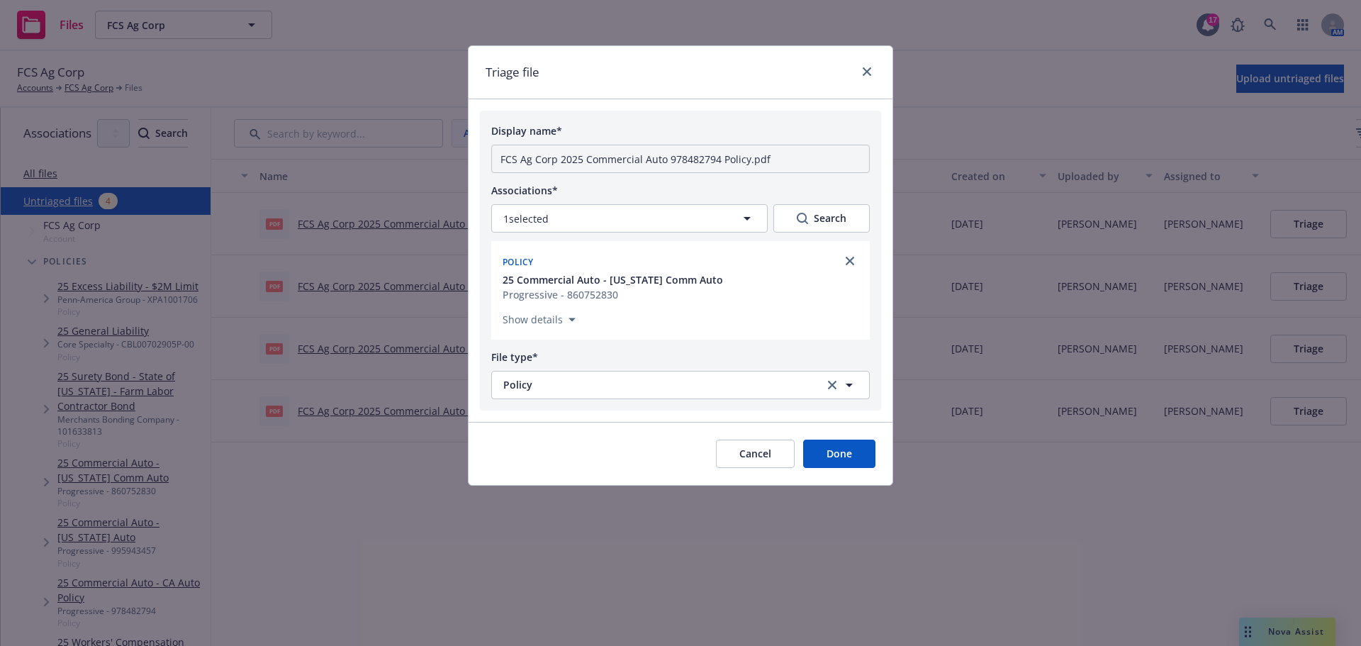
click at [809, 468] on button "Done" at bounding box center [839, 453] width 72 height 28
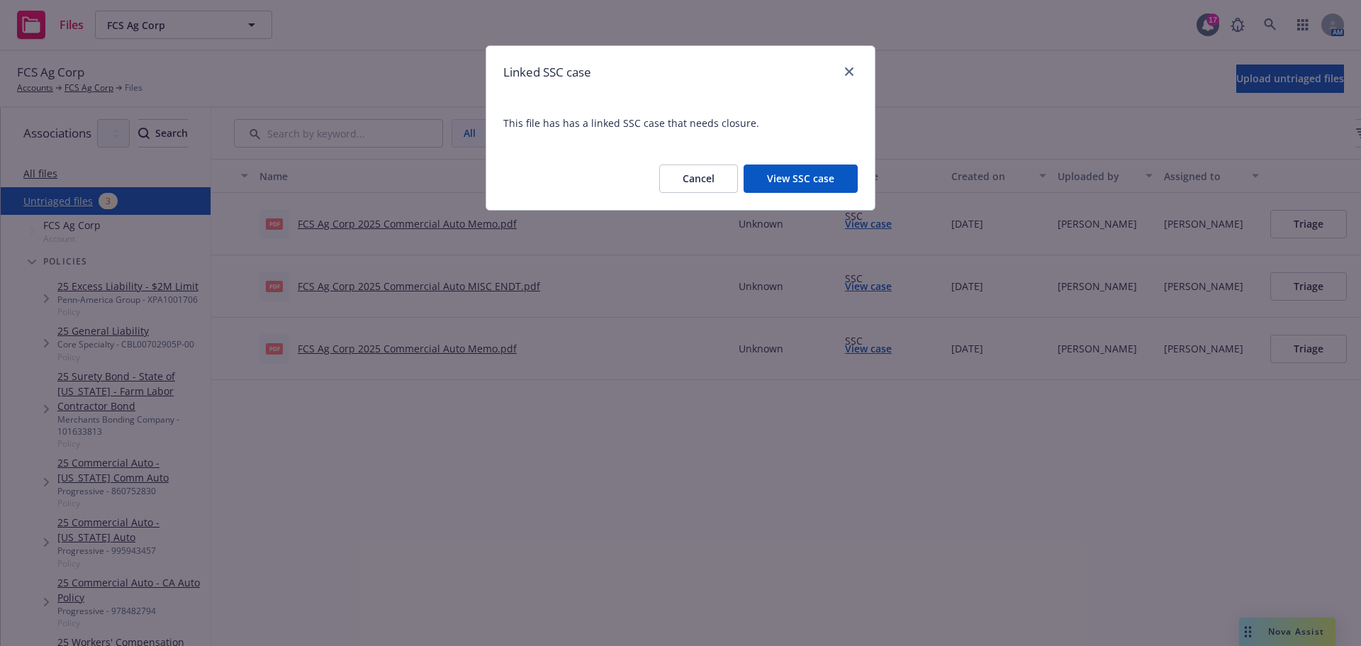
click at [766, 193] on button "View SSC case" at bounding box center [801, 178] width 114 height 28
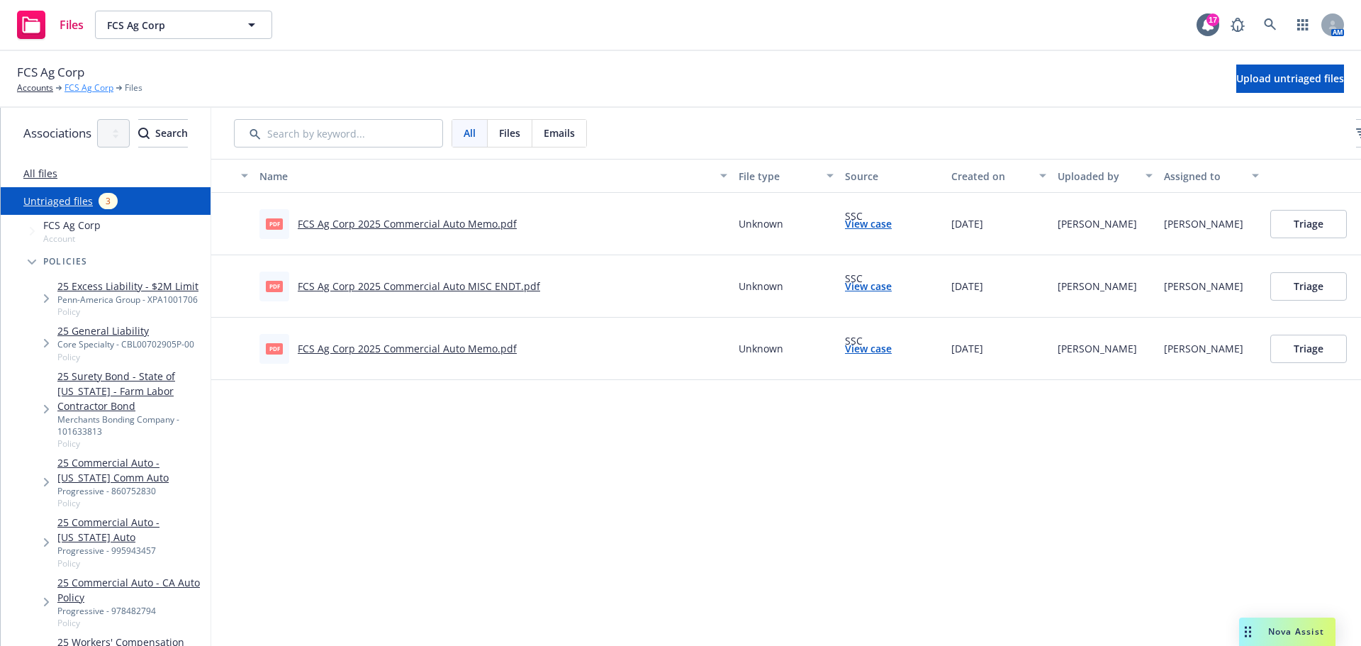
click at [99, 94] on link "FCS Ag Corp" at bounding box center [89, 88] width 49 height 13
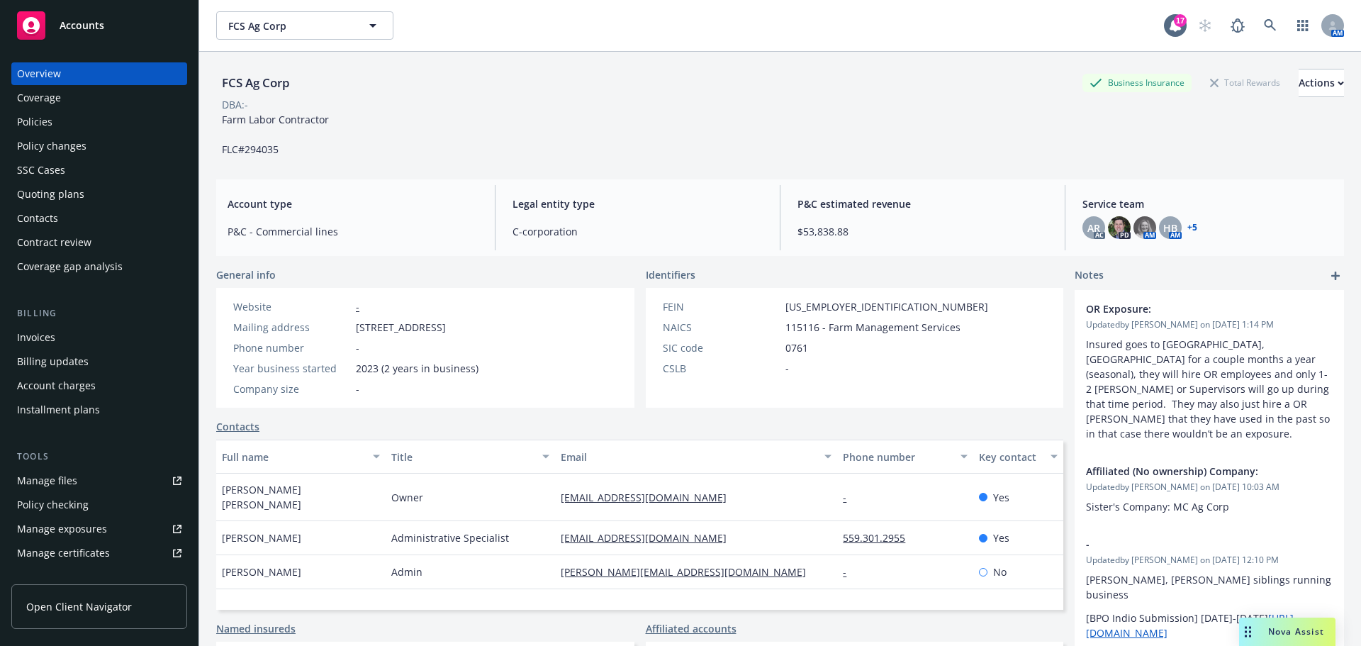
click at [51, 109] on div "Coverage" at bounding box center [39, 97] width 44 height 23
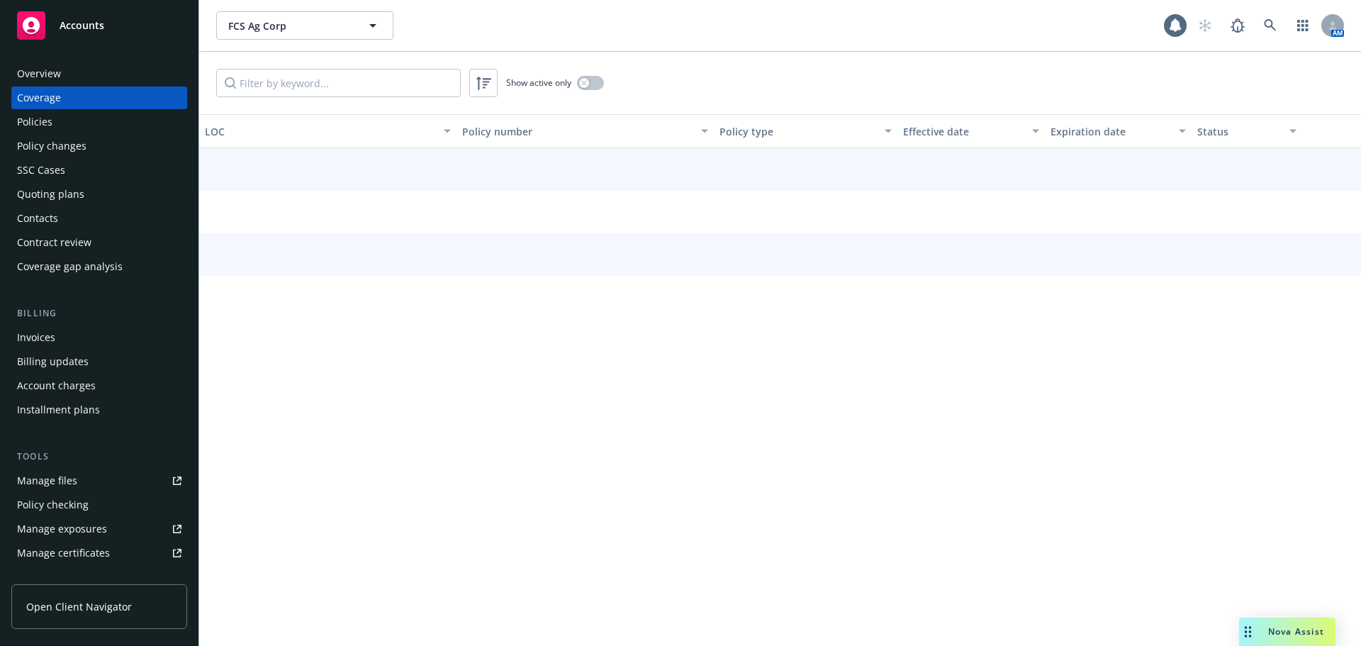
click at [59, 133] on div "Policies" at bounding box center [99, 122] width 164 height 23
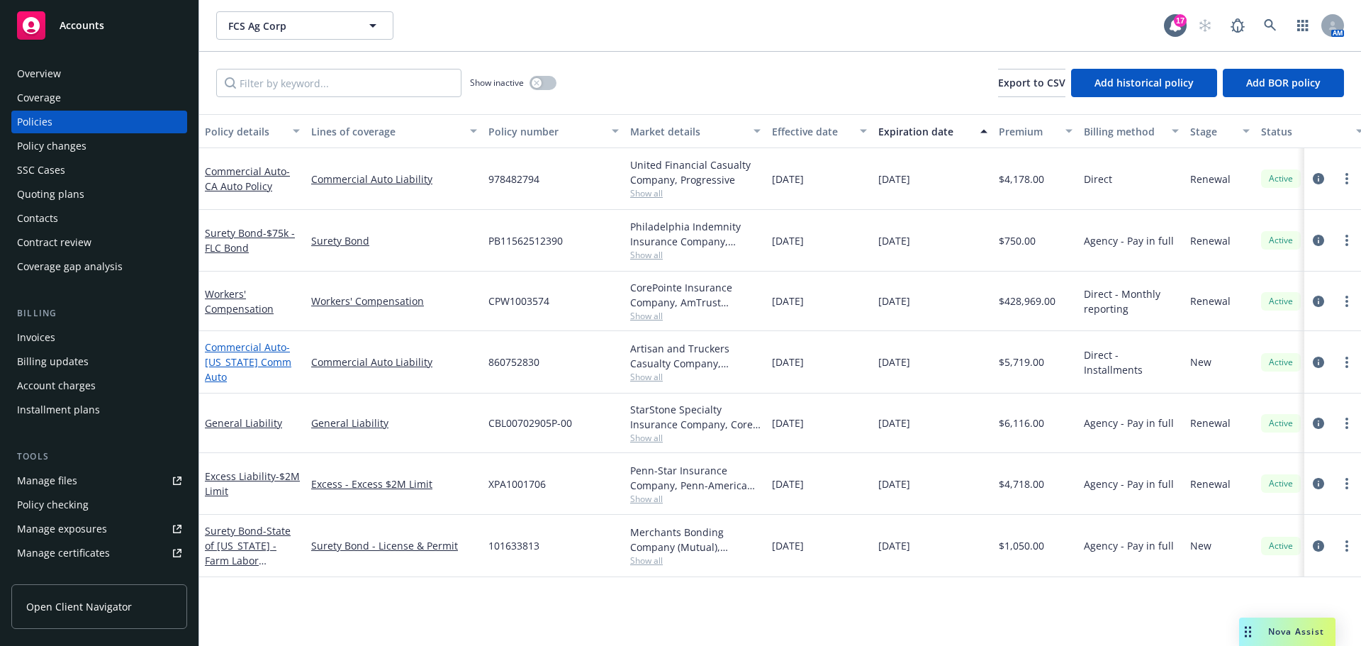
click at [229, 383] on span "- Oregon Comm Auto" at bounding box center [248, 361] width 86 height 43
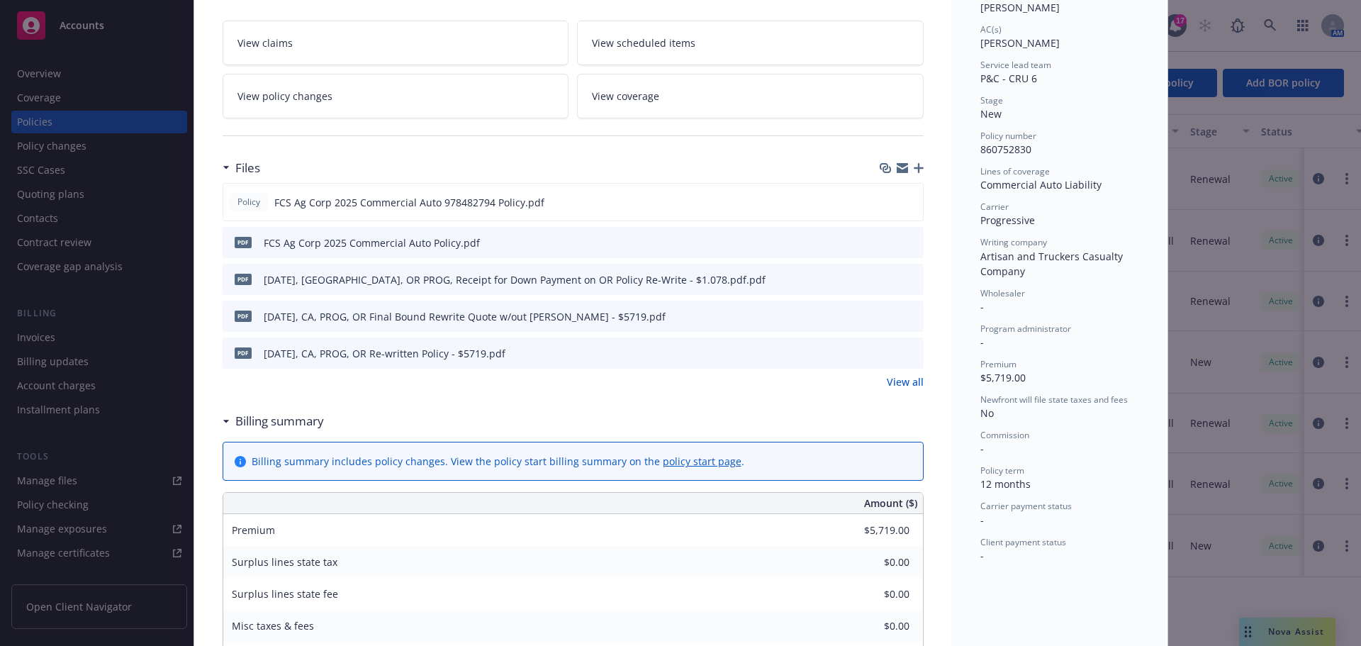
scroll to position [236, 0]
click at [895, 388] on link "View all" at bounding box center [905, 381] width 37 height 15
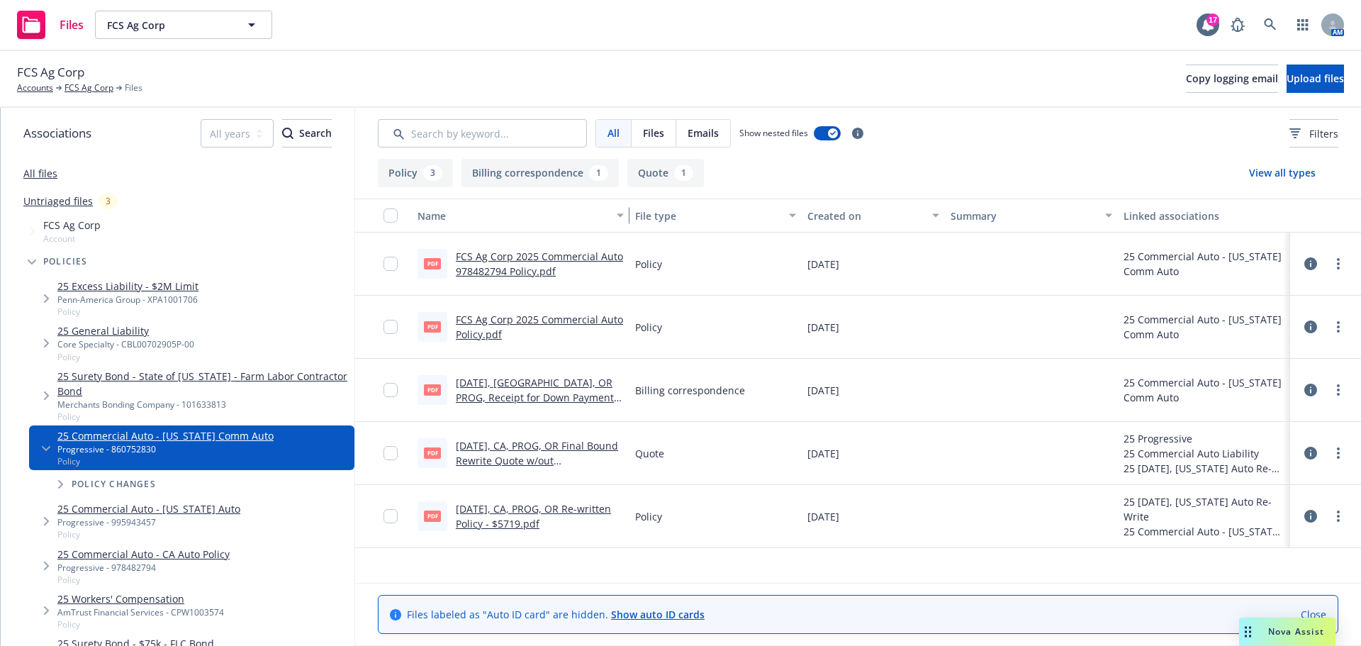
drag, startPoint x: 584, startPoint y: 237, endPoint x: 612, endPoint y: 240, distance: 27.7
click at [612, 232] on button "Name" at bounding box center [521, 215] width 218 height 34
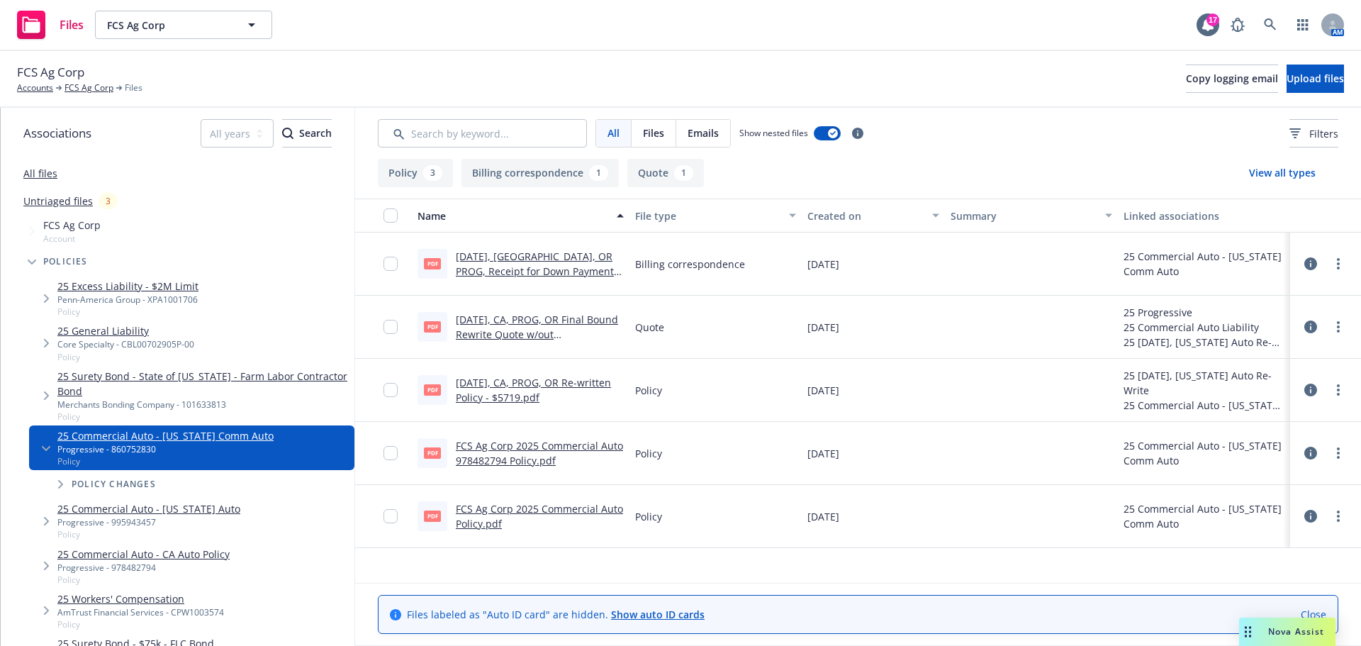
click at [506, 530] on link "FCS Ag Corp 2025 Commercial Auto Policy.pdf" at bounding box center [539, 516] width 167 height 28
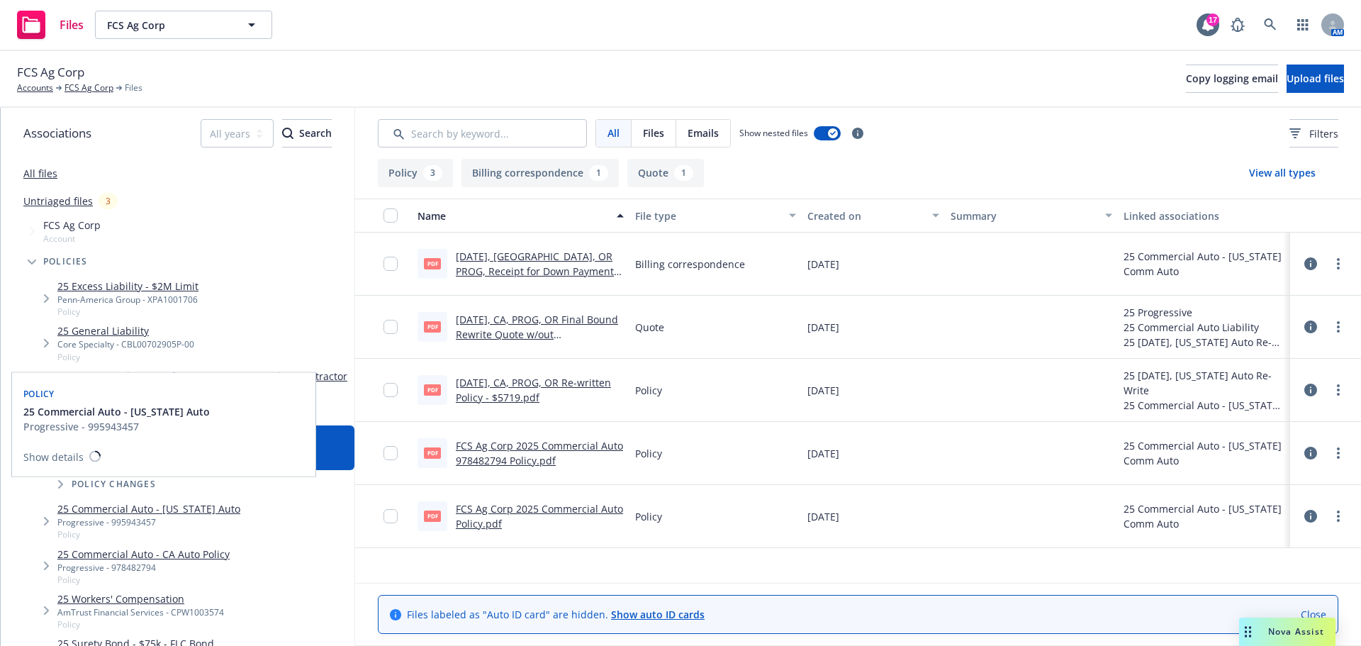
click at [159, 516] on link "25 Commercial Auto - Oregon Auto" at bounding box center [148, 508] width 183 height 15
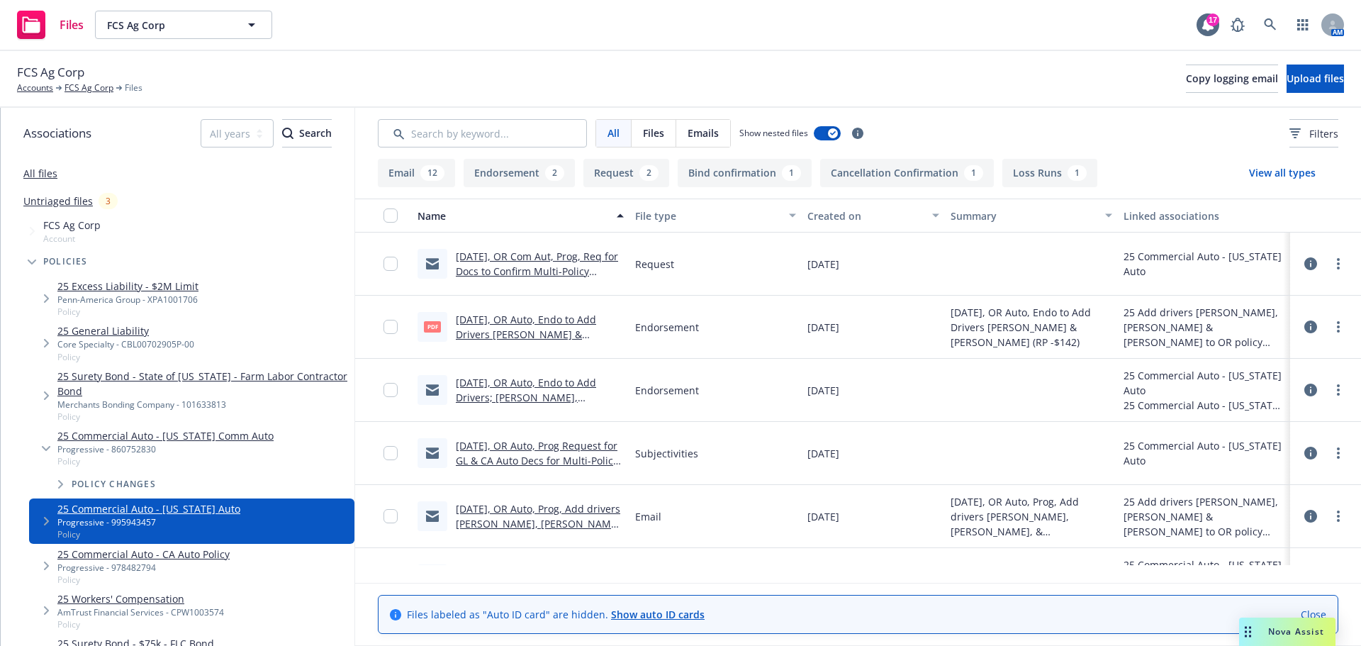
click at [44, 459] on span "Tree Example" at bounding box center [46, 448] width 23 height 23
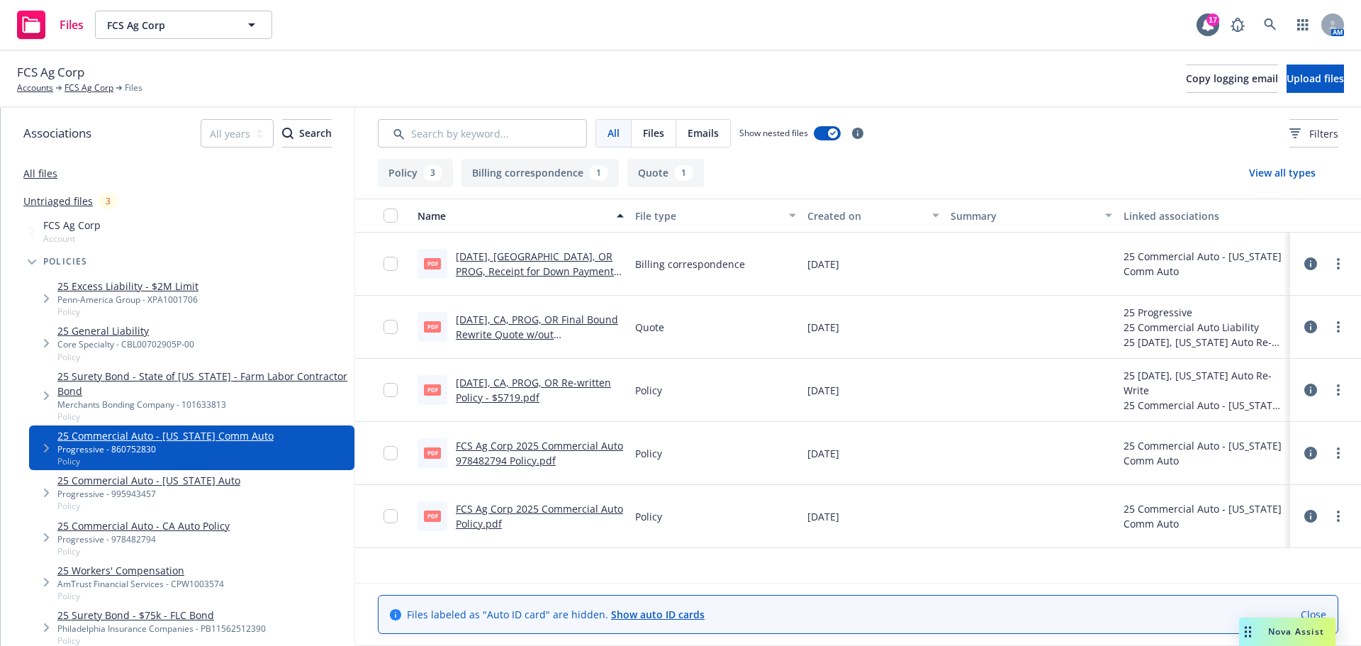
click at [50, 452] on icon "Tree Example" at bounding box center [47, 448] width 6 height 9
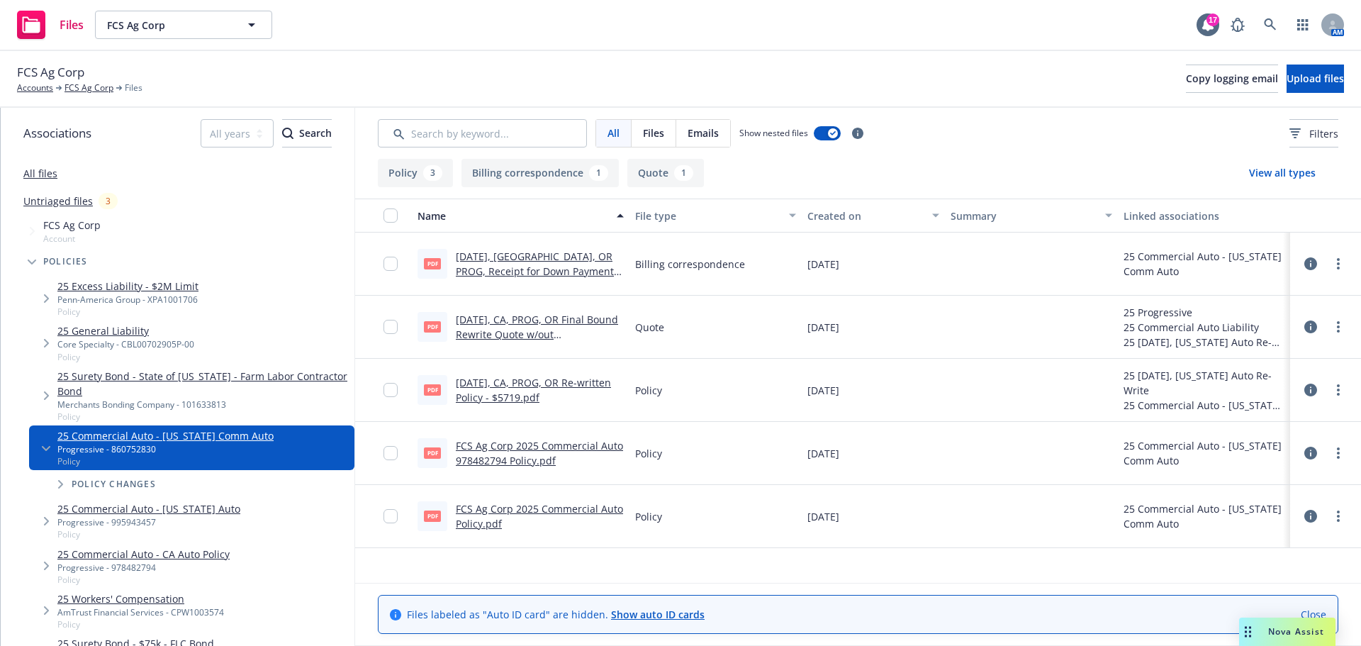
click at [85, 488] on span "Policy changes" at bounding box center [114, 484] width 84 height 9
click at [61, 488] on icon "Tree Example" at bounding box center [61, 484] width 6 height 9
click at [116, 443] on link "25 Commercial Auto - Oregon Comm Auto" at bounding box center [165, 435] width 216 height 15
